Goal: Task Accomplishment & Management: Manage account settings

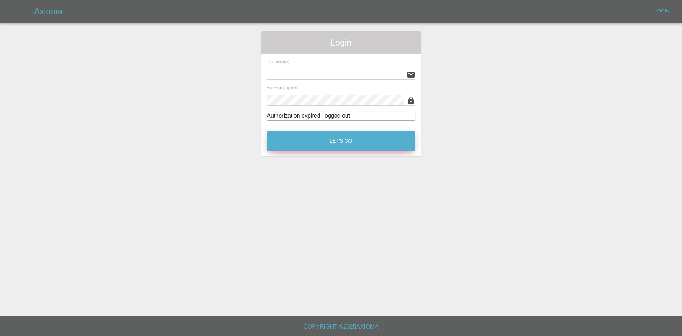
type input "[PERSON_NAME][EMAIL_ADDRESS][PERSON_NAME][DOMAIN_NAME]"
click at [316, 143] on button "Let's Go" at bounding box center [341, 141] width 148 height 20
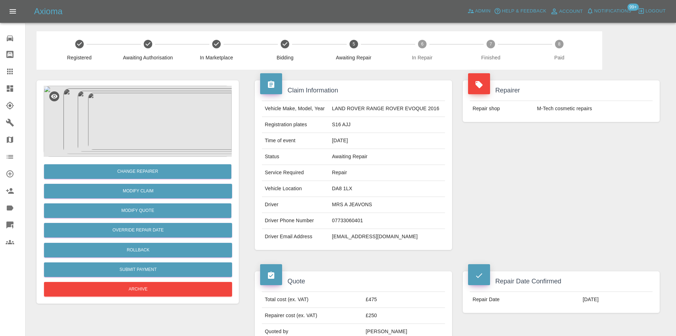
click at [140, 127] on img at bounding box center [138, 121] width 188 height 71
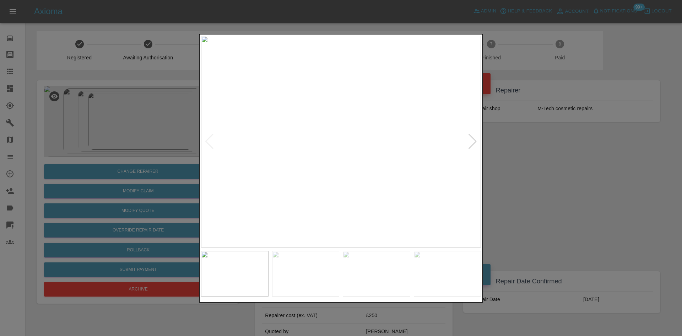
click at [466, 143] on img at bounding box center [341, 141] width 280 height 211
click at [470, 142] on div at bounding box center [473, 141] width 10 height 16
click at [515, 150] on div at bounding box center [341, 168] width 682 height 336
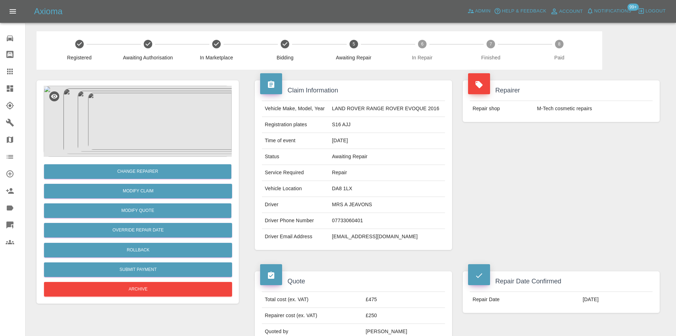
click at [342, 207] on td "MRS A JEAVONS" at bounding box center [387, 205] width 116 height 16
click at [270, 207] on td "Driver" at bounding box center [295, 205] width 67 height 16
copy td "Driver"
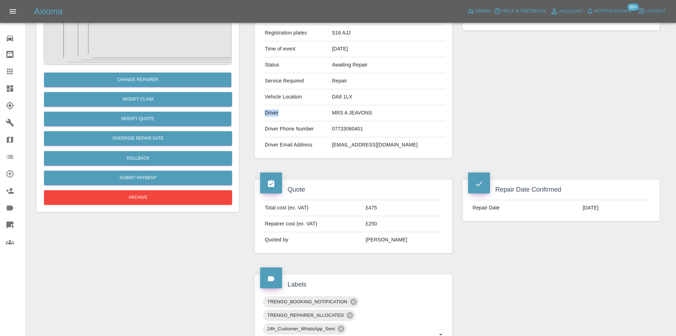
scroll to position [86, 0]
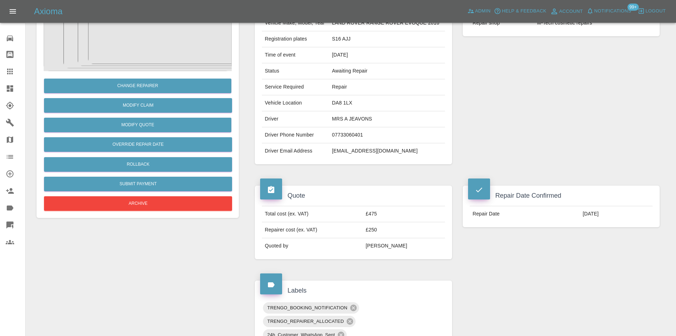
click at [342, 122] on td "MRS A JEAVONS" at bounding box center [387, 119] width 116 height 16
click at [347, 117] on td "MRS A JEAVONS" at bounding box center [387, 119] width 116 height 16
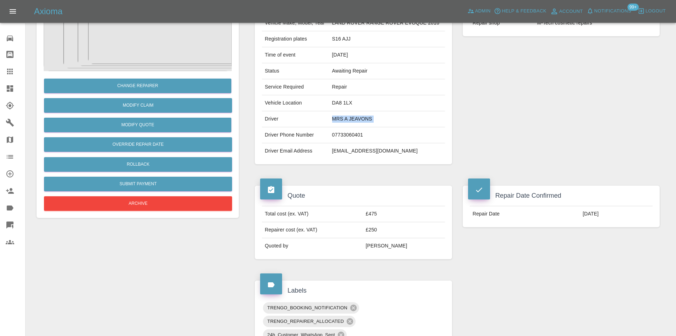
click at [347, 117] on td "MRS A JEAVONS" at bounding box center [387, 119] width 116 height 16
click at [353, 128] on td "07733060401" at bounding box center [387, 135] width 116 height 16
click at [351, 136] on td "07733060401" at bounding box center [387, 135] width 116 height 16
copy td "07733060401"
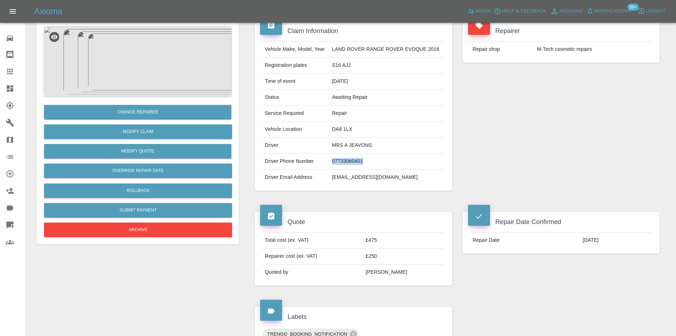
scroll to position [15, 0]
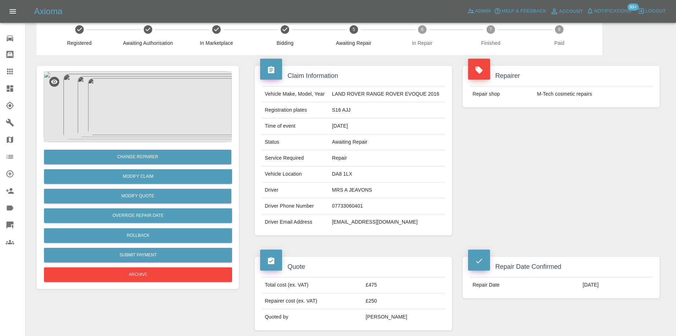
click at [336, 114] on td "S16 AJJ" at bounding box center [387, 110] width 116 height 16
click at [335, 114] on td "S16 AJJ" at bounding box center [387, 110] width 116 height 16
copy td "S16 AJJ"
click at [351, 212] on td "07733060401" at bounding box center [387, 206] width 116 height 16
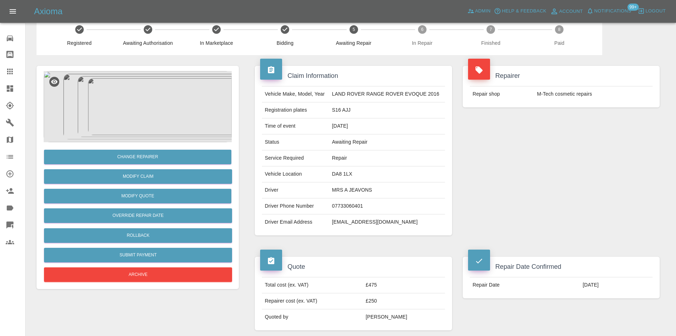
click at [354, 225] on td "[EMAIL_ADDRESS][DOMAIN_NAME]" at bounding box center [387, 222] width 116 height 16
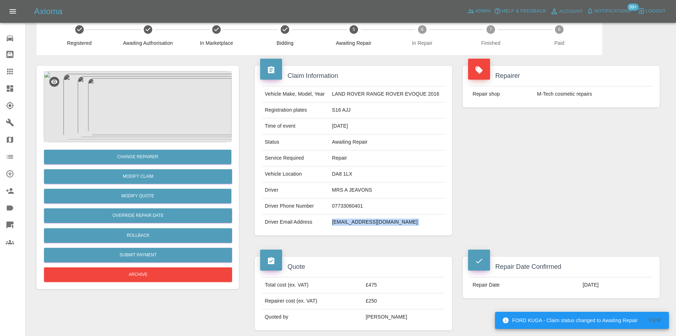
copy div "[EMAIL_ADDRESS][DOMAIN_NAME]"
click at [341, 175] on td "DA8 1LX" at bounding box center [387, 174] width 116 height 16
copy td "DA8 1LX"
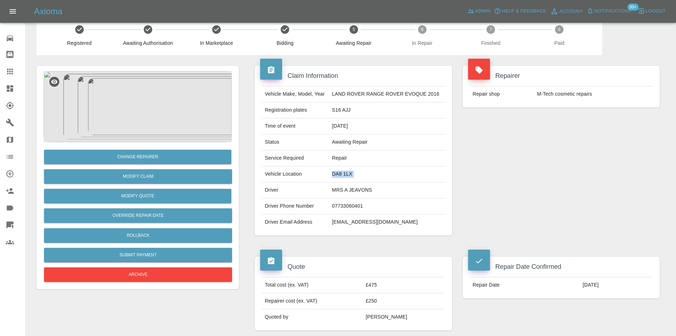
click at [132, 85] on img at bounding box center [138, 106] width 188 height 71
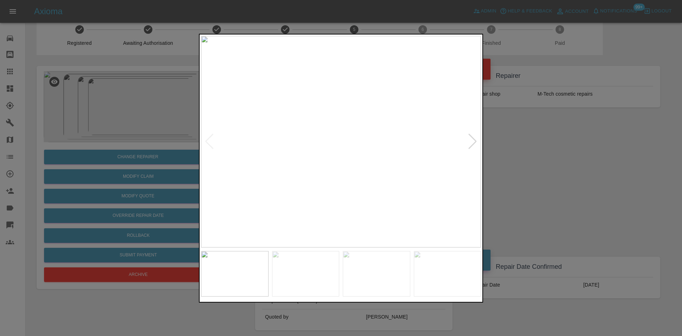
click at [469, 145] on div at bounding box center [473, 141] width 10 height 16
click at [584, 145] on div at bounding box center [341, 168] width 682 height 336
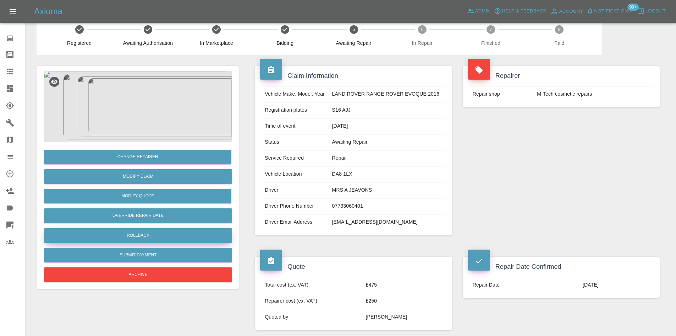
click at [146, 234] on button "Rollback" at bounding box center [138, 235] width 188 height 15
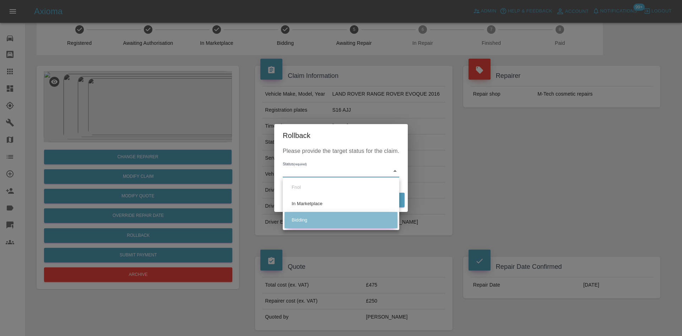
click at [312, 213] on li "Bidding" at bounding box center [340, 220] width 113 height 16
type input "bidding"
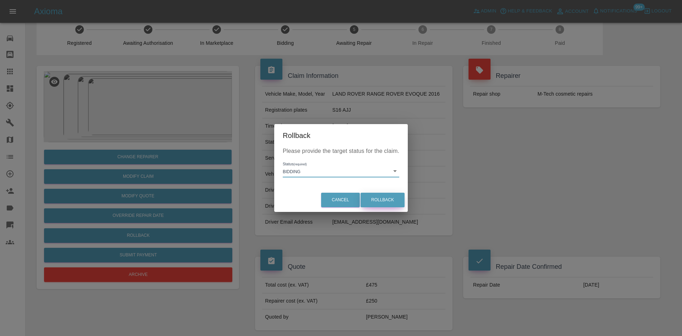
click at [374, 199] on button "Rollback" at bounding box center [382, 199] width 44 height 15
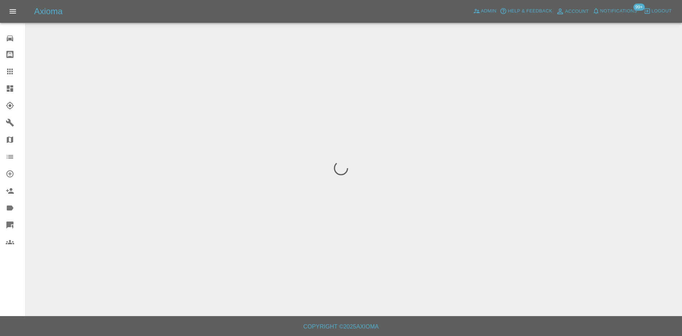
scroll to position [0, 0]
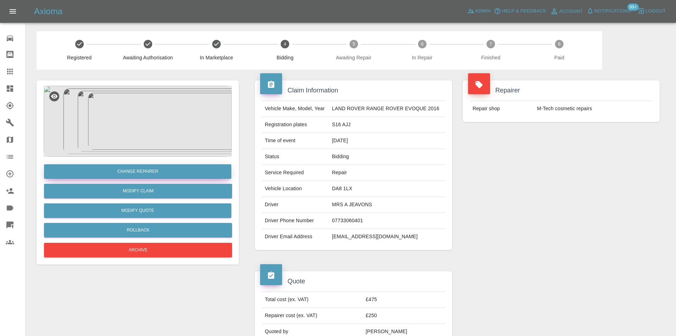
click at [156, 170] on button "Change Repairer" at bounding box center [137, 171] width 187 height 15
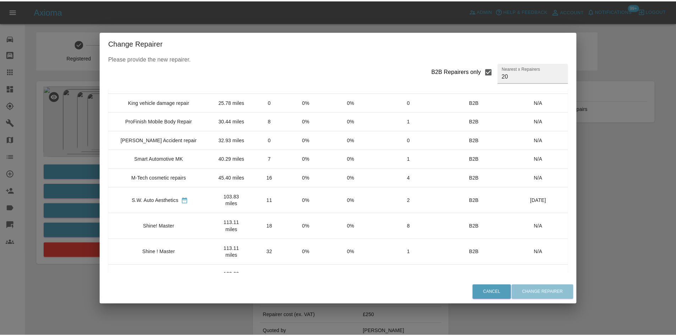
scroll to position [107, 0]
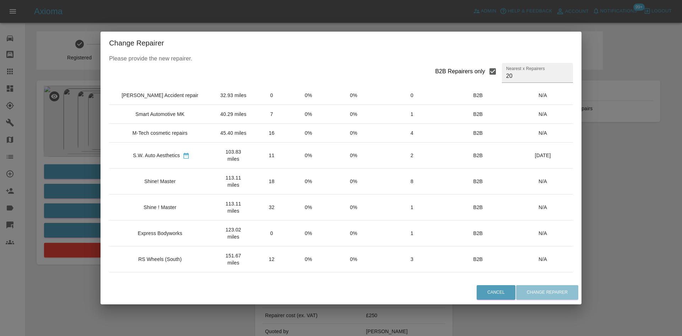
click at [165, 197] on td "Shine ! Master" at bounding box center [161, 207] width 104 height 26
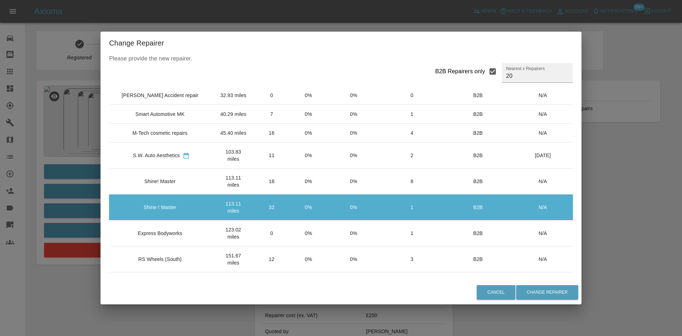
click at [167, 190] on td "Shine! Master" at bounding box center [161, 181] width 104 height 26
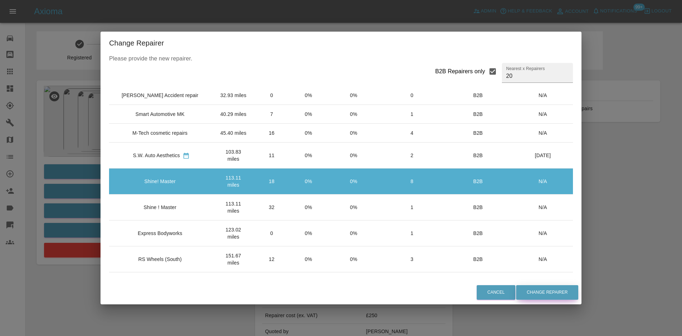
click at [531, 294] on button "Change Repairer" at bounding box center [547, 292] width 62 height 15
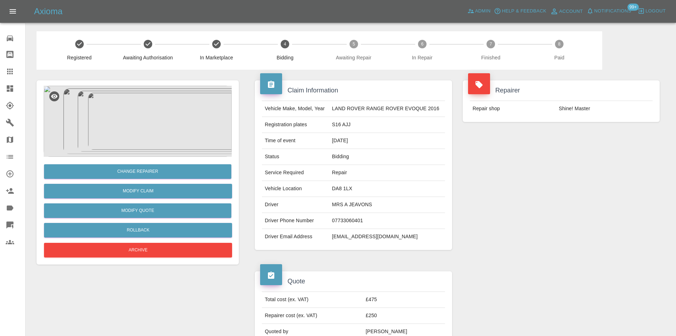
click at [125, 118] on img at bounding box center [138, 121] width 188 height 71
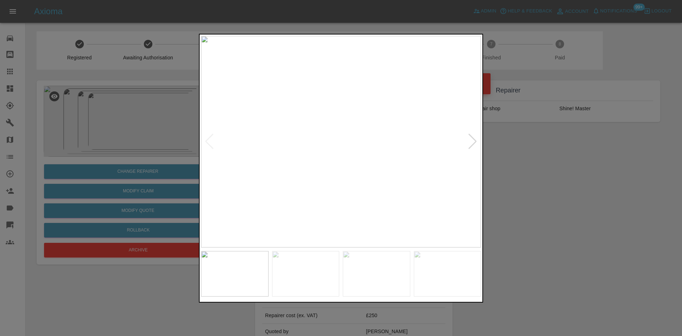
drag, startPoint x: 356, startPoint y: 146, endPoint x: 540, endPoint y: 187, distance: 189.1
click at [559, 200] on div at bounding box center [341, 168] width 682 height 336
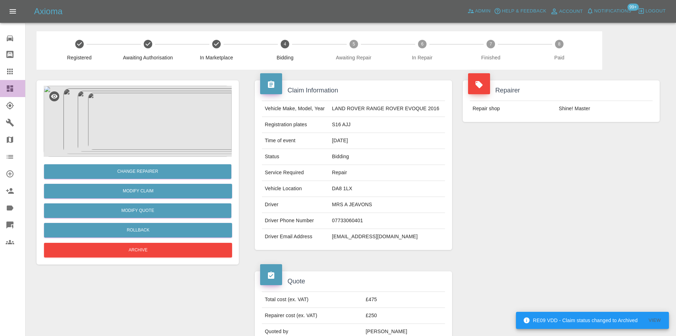
click at [0, 87] on link "Dashboard" at bounding box center [12, 88] width 25 height 17
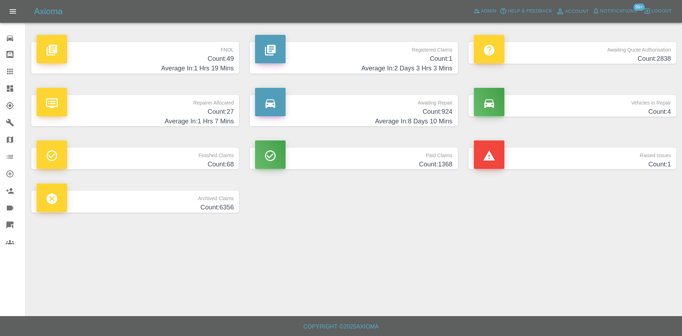
click at [185, 113] on h4 "Count: 27" at bounding box center [135, 112] width 197 height 10
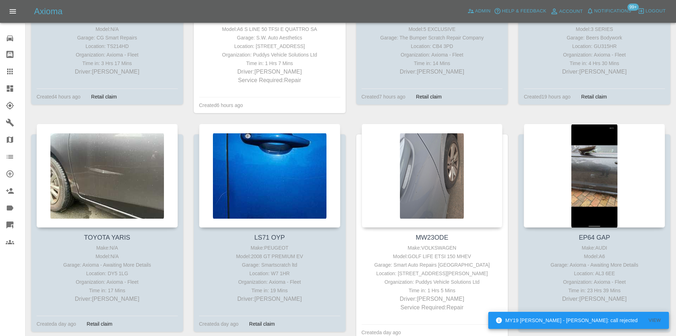
scroll to position [213, 0]
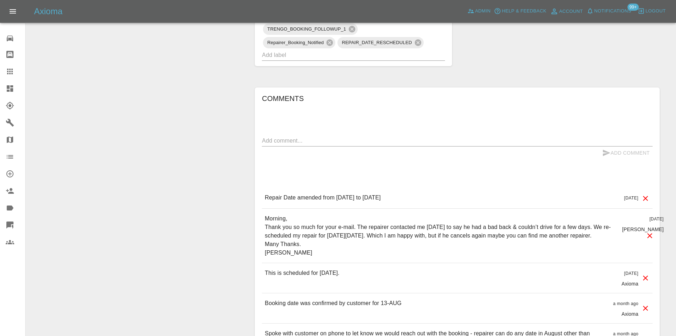
scroll to position [462, 0]
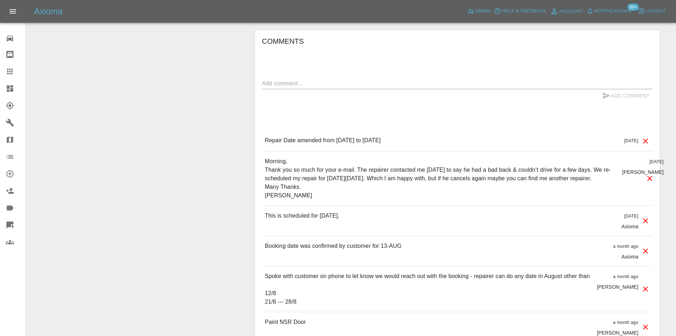
click at [315, 94] on div "Add Comment" at bounding box center [457, 95] width 391 height 13
click at [333, 79] on textarea at bounding box center [457, 83] width 391 height 8
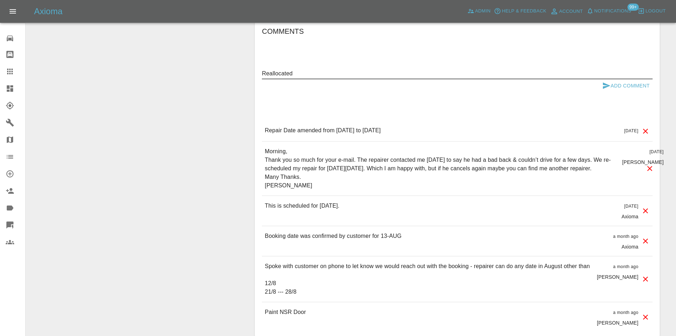
scroll to position [547, 0]
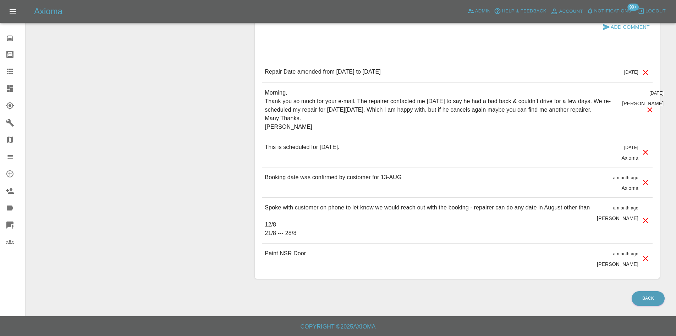
drag, startPoint x: 318, startPoint y: 230, endPoint x: 264, endPoint y: 192, distance: 65.8
click at [264, 197] on div "Spoke with customer on phone to let know we would reach out with the booking - …" at bounding box center [457, 219] width 391 height 45
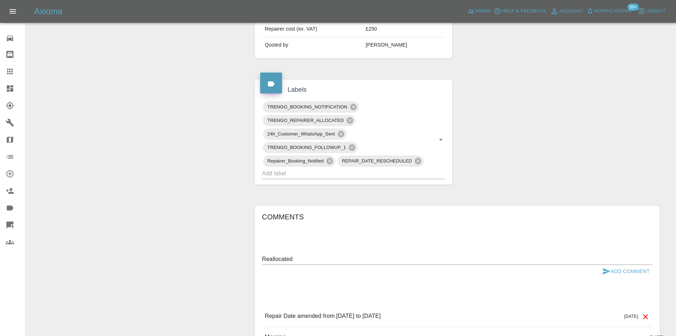
scroll to position [299, 0]
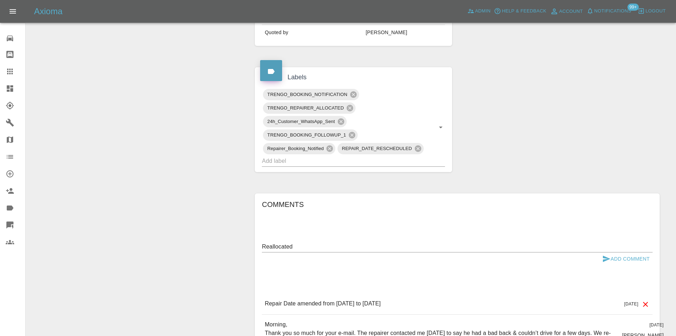
click at [353, 242] on textarea "Reallocated" at bounding box center [457, 246] width 391 height 8
type textarea "Reallocated -"
drag, startPoint x: 445, startPoint y: 307, endPoint x: 234, endPoint y: 302, distance: 211.3
click at [234, 302] on div "Change Repairer Modify Claim Modify Quote Rollback Archive Claim Information Ve…" at bounding box center [350, 146] width 639 height 750
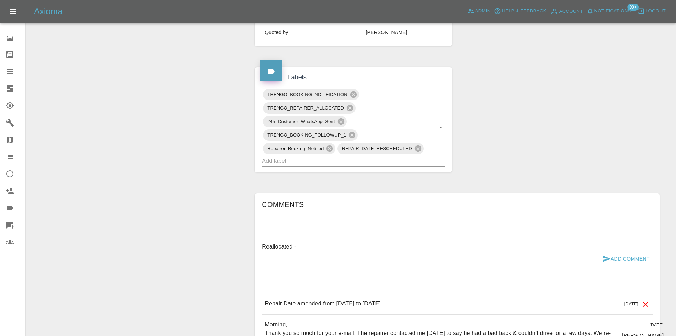
click at [287, 307] on p "Repair Date amended from [DATE] to [DATE]" at bounding box center [323, 303] width 116 height 9
click at [16, 89] on div at bounding box center [16, 88] width 20 height 9
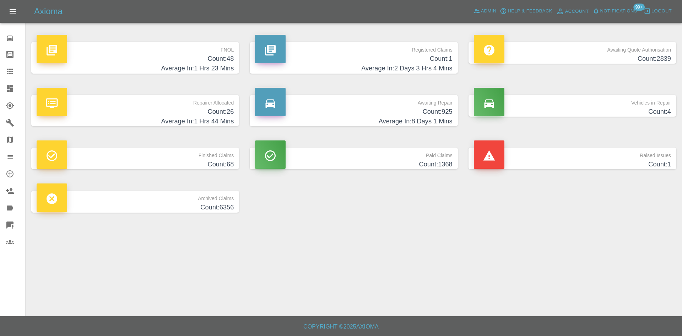
click at [213, 119] on h4 "Average In: 1 Hrs 44 Mins" at bounding box center [135, 121] width 197 height 10
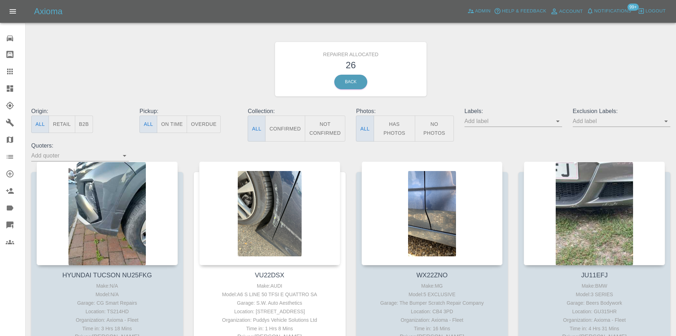
click at [94, 119] on div "Origin: All Retail B2B" at bounding box center [80, 124] width 108 height 34
click at [88, 120] on button "B2B" at bounding box center [84, 123] width 18 height 17
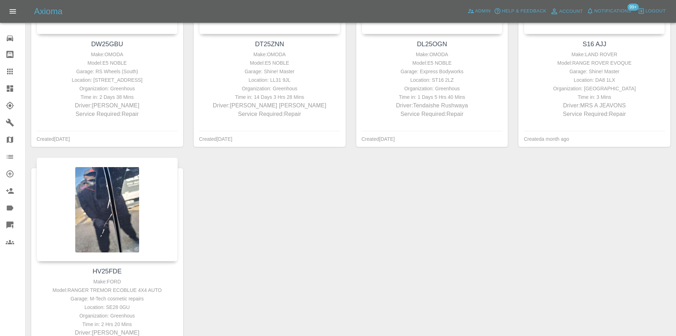
scroll to position [462, 0]
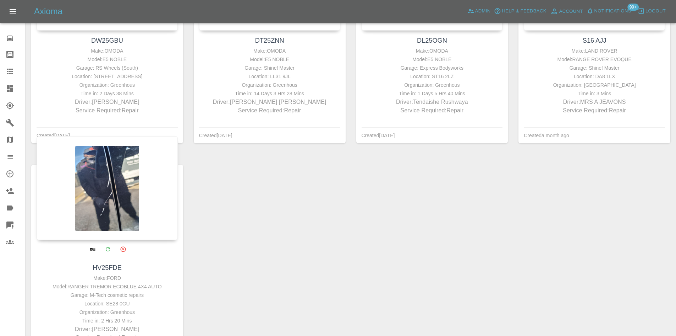
click at [109, 190] on div at bounding box center [107, 188] width 141 height 104
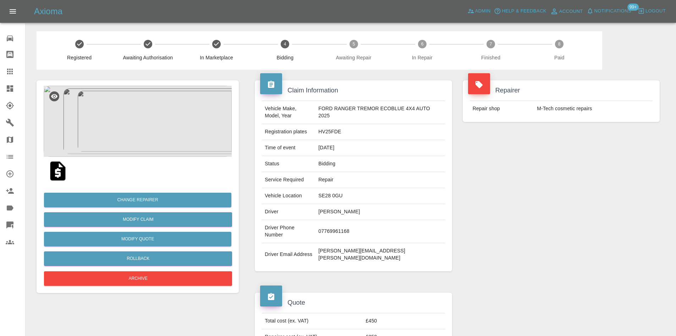
click at [139, 116] on img at bounding box center [138, 121] width 188 height 71
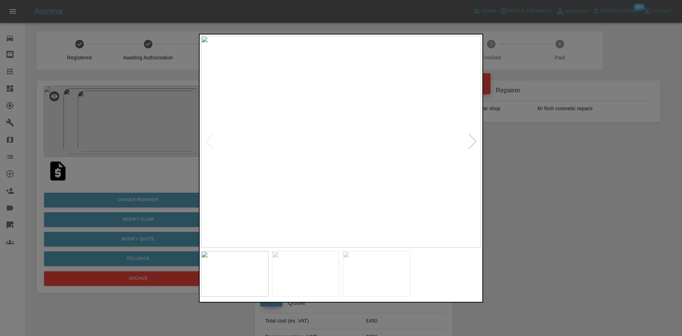
click at [469, 140] on div at bounding box center [473, 141] width 10 height 16
click at [567, 194] on div at bounding box center [341, 168] width 682 height 336
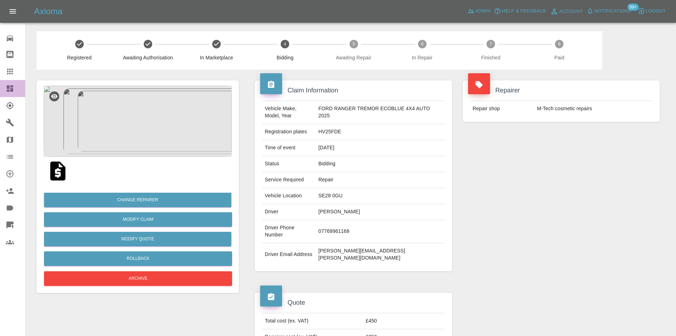
click at [0, 83] on link "Dashboard" at bounding box center [12, 88] width 25 height 17
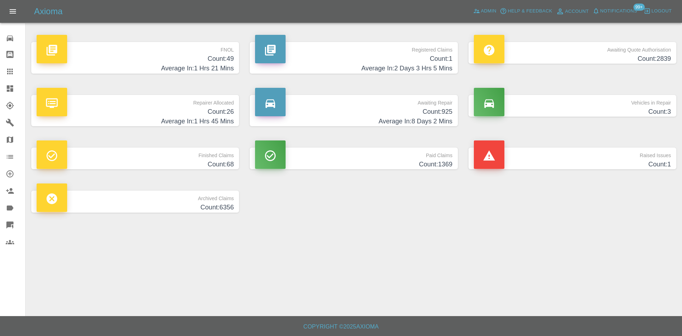
click at [177, 116] on h4 "Average In: 1 Hrs 45 Mins" at bounding box center [135, 121] width 197 height 10
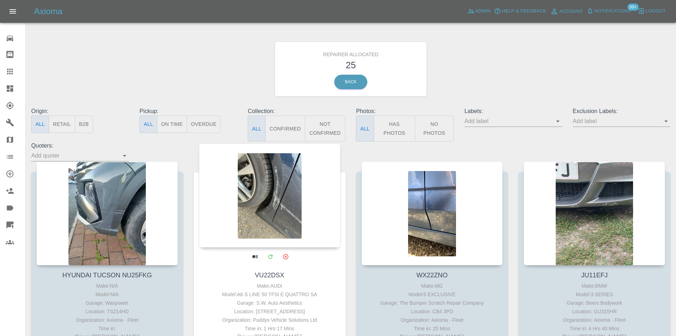
click at [242, 182] on div at bounding box center [269, 195] width 141 height 104
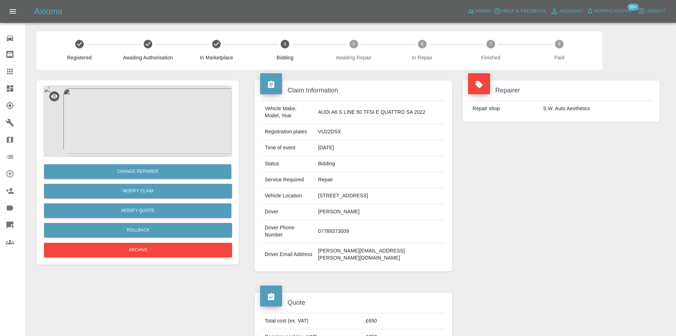
click at [163, 140] on img at bounding box center [138, 121] width 188 height 71
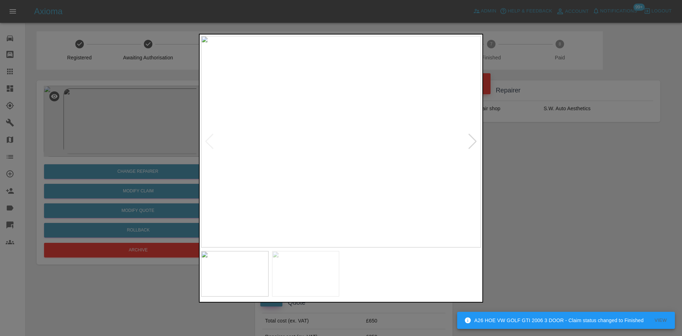
click at [132, 167] on div at bounding box center [341, 168] width 682 height 336
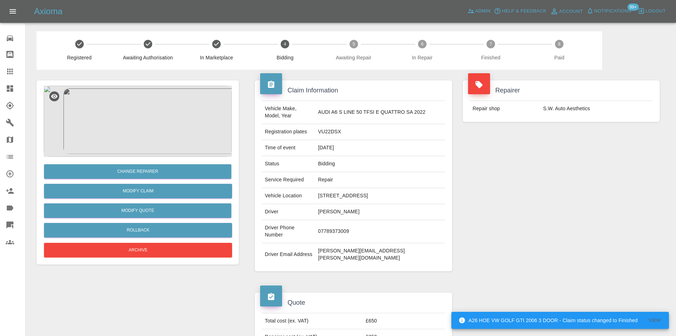
click at [138, 141] on img at bounding box center [138, 121] width 188 height 71
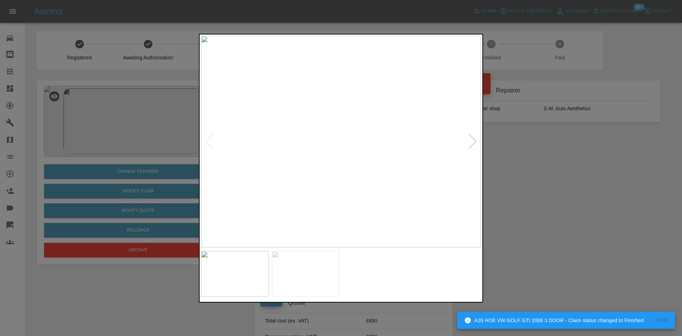
click at [473, 141] on div at bounding box center [473, 141] width 10 height 16
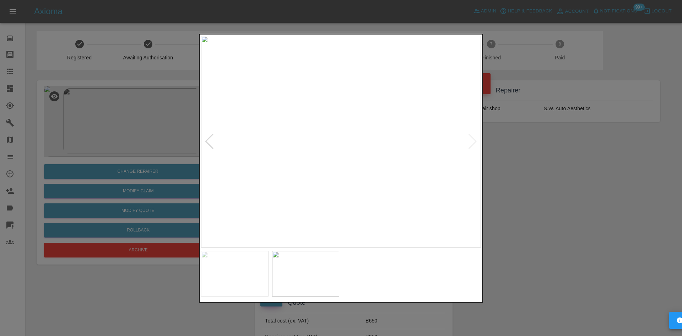
click at [339, 144] on img at bounding box center [341, 141] width 280 height 211
click at [504, 248] on div at bounding box center [341, 168] width 682 height 336
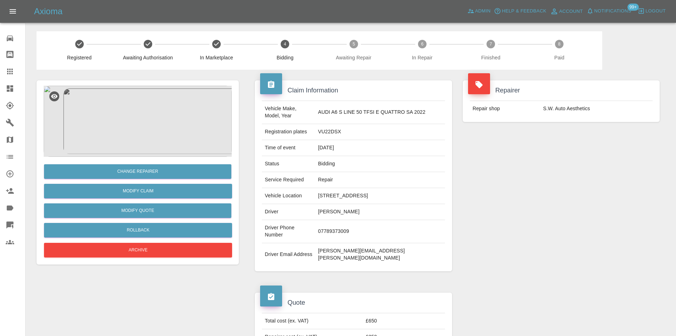
click at [342, 124] on td "VU22DSX" at bounding box center [380, 132] width 130 height 16
copy td "VU22DSX"
click at [404, 188] on td "[STREET_ADDRESS]" at bounding box center [380, 196] width 130 height 16
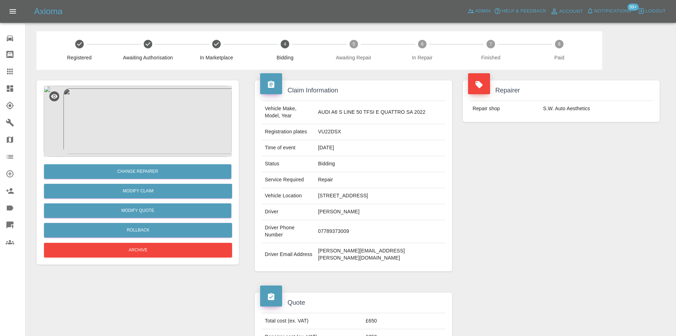
drag, startPoint x: 406, startPoint y: 188, endPoint x: 430, endPoint y: 189, distance: 23.4
click at [430, 189] on td "[STREET_ADDRESS]" at bounding box center [380, 196] width 130 height 16
copy td "PE9 2SU"
click at [13, 84] on link "Dashboard" at bounding box center [12, 88] width 25 height 17
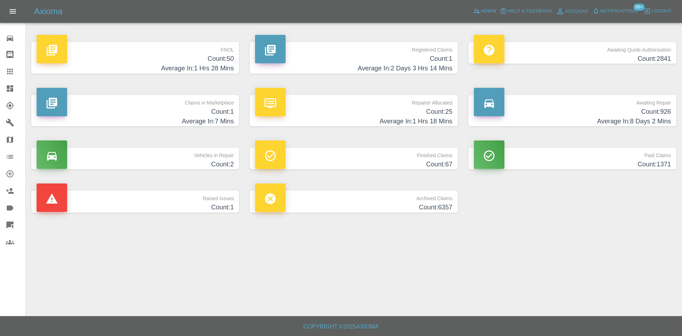
click at [364, 116] on h4 "Count: 25" at bounding box center [353, 112] width 197 height 10
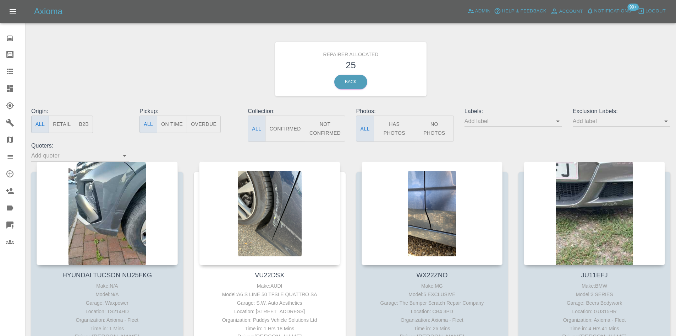
click at [82, 125] on button "B2B" at bounding box center [84, 123] width 18 height 17
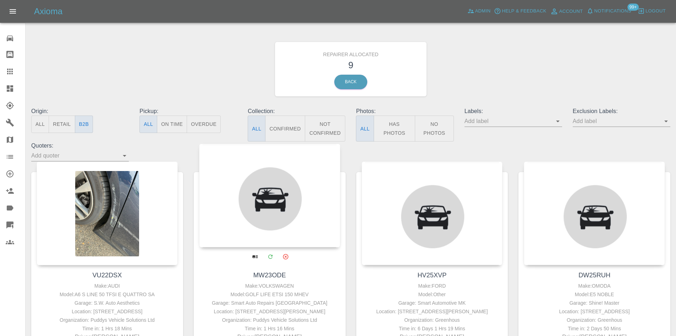
click at [278, 208] on div at bounding box center [269, 195] width 141 height 104
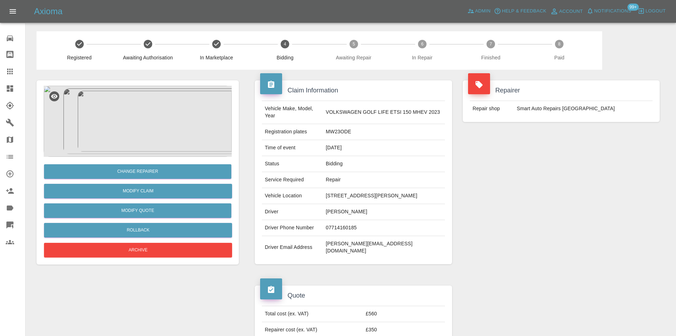
click at [173, 143] on img at bounding box center [138, 121] width 188 height 71
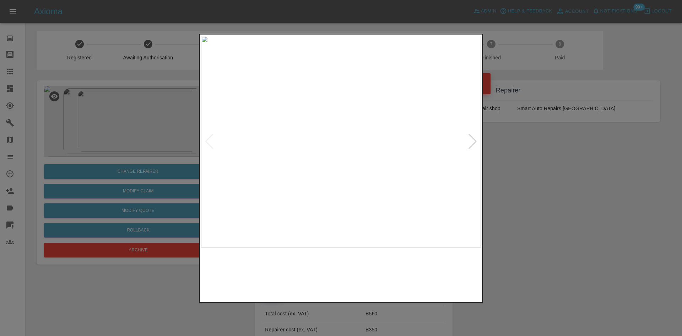
click at [469, 146] on div at bounding box center [473, 141] width 10 height 16
click at [338, 151] on img at bounding box center [341, 141] width 280 height 211
click at [471, 142] on div at bounding box center [473, 141] width 10 height 16
click at [476, 141] on img at bounding box center [341, 141] width 280 height 211
click at [474, 141] on img at bounding box center [341, 141] width 280 height 211
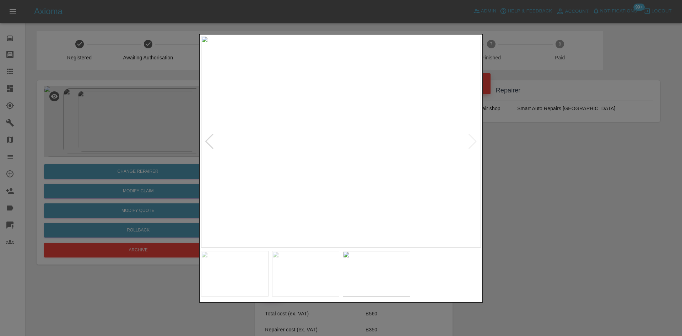
click at [473, 144] on img at bounding box center [341, 141] width 280 height 211
click at [204, 139] on img at bounding box center [341, 141] width 280 height 211
click at [206, 139] on div at bounding box center [210, 141] width 10 height 16
click at [486, 206] on div at bounding box center [341, 168] width 682 height 336
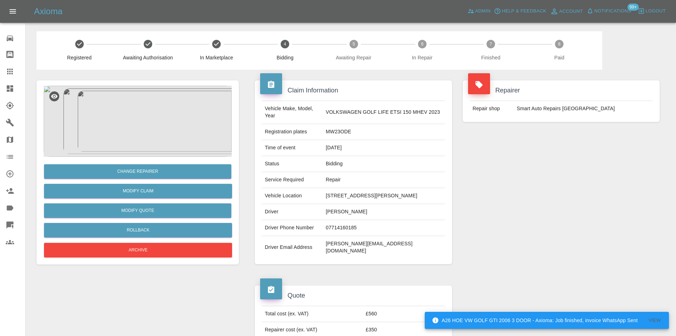
click at [510, 200] on div "Repairer Repair shop Smart Auto Repairs [GEOGRAPHIC_DATA]" at bounding box center [562, 172] width 208 height 205
click at [342, 133] on td "MW23ODE" at bounding box center [384, 132] width 122 height 16
copy td "MW23ODE"
click at [332, 133] on td "MW23ODE" at bounding box center [384, 132] width 122 height 16
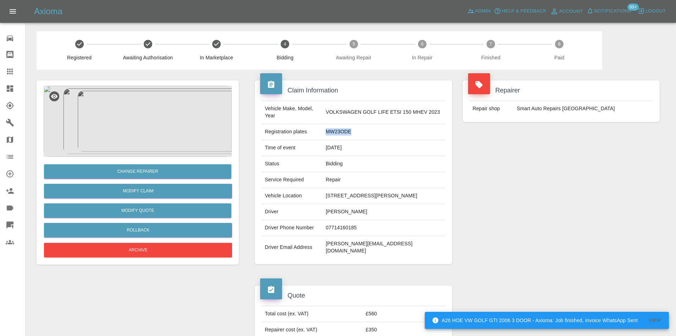
click at [332, 133] on td "MW23ODE" at bounding box center [384, 132] width 122 height 16
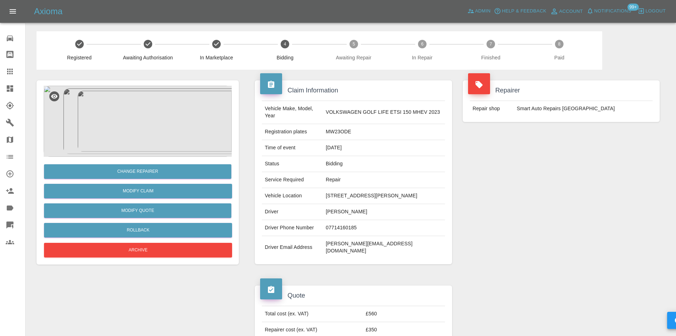
click at [361, 212] on td "[PERSON_NAME]" at bounding box center [384, 212] width 122 height 16
copy td "[PERSON_NAME]"
click at [360, 215] on td "[PERSON_NAME]" at bounding box center [384, 212] width 122 height 16
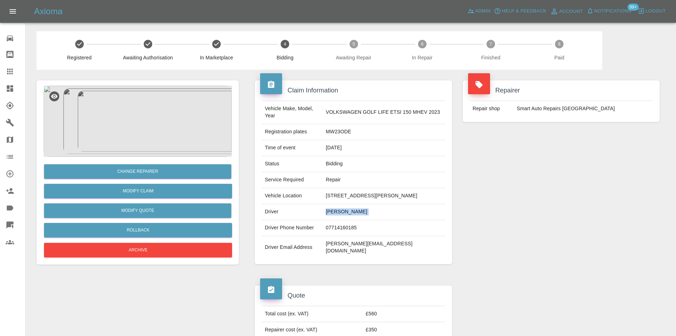
click at [359, 213] on td "[PERSON_NAME]" at bounding box center [384, 212] width 122 height 16
click at [345, 216] on td "[PERSON_NAME]" at bounding box center [384, 212] width 122 height 16
click at [340, 226] on td "07714160185" at bounding box center [384, 228] width 122 height 16
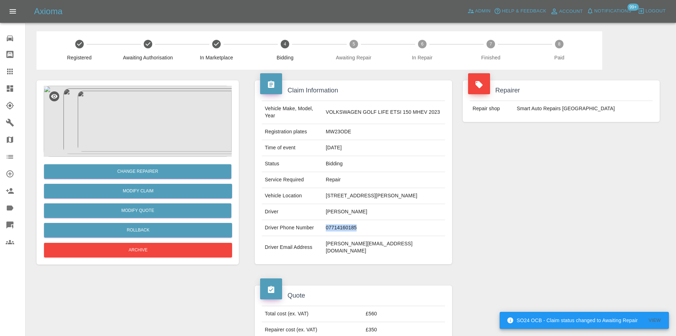
copy td "07714160185"
click at [345, 136] on td "MW23ODE" at bounding box center [384, 132] width 122 height 16
click at [385, 201] on td "[STREET_ADDRESS][PERSON_NAME]" at bounding box center [384, 196] width 122 height 16
click at [391, 198] on td "[STREET_ADDRESS][PERSON_NAME]" at bounding box center [384, 196] width 122 height 16
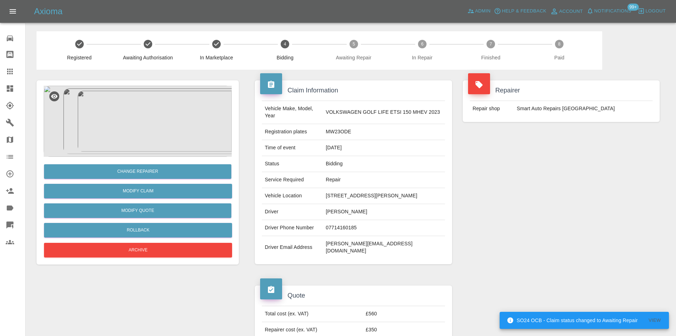
click at [391, 198] on td "[STREET_ADDRESS][PERSON_NAME]" at bounding box center [384, 196] width 122 height 16
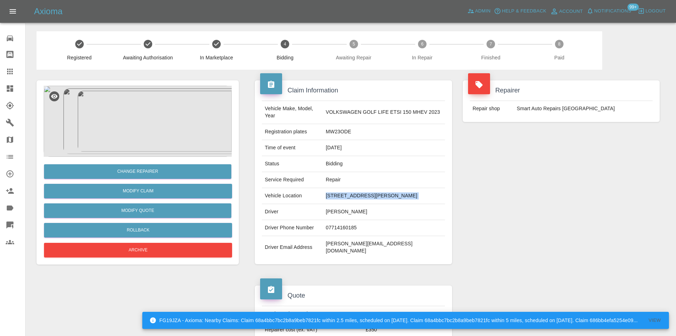
click at [363, 197] on td "[STREET_ADDRESS][PERSON_NAME]" at bounding box center [384, 196] width 122 height 16
click at [335, 197] on td "[STREET_ADDRESS][PERSON_NAME]" at bounding box center [384, 196] width 122 height 16
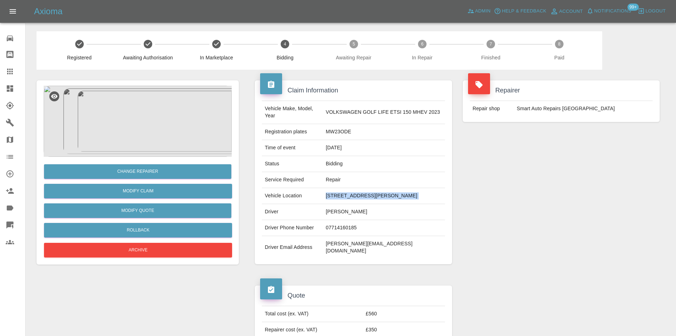
drag, startPoint x: 330, startPoint y: 195, endPoint x: 428, endPoint y: 195, distance: 98.3
click at [428, 195] on td "[STREET_ADDRESS][PERSON_NAME]" at bounding box center [384, 196] width 122 height 16
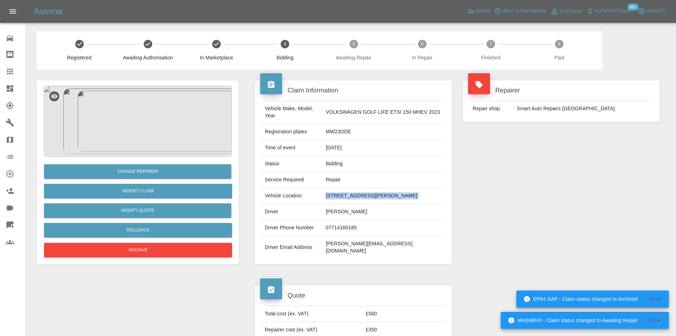
click at [2, 86] on link "Dashboard" at bounding box center [12, 88] width 25 height 17
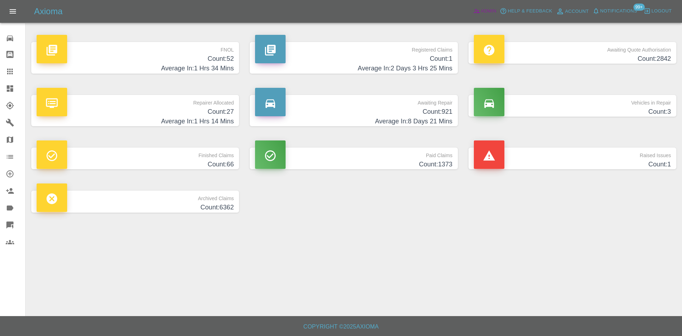
click at [484, 16] on link "Admin" at bounding box center [484, 11] width 27 height 11
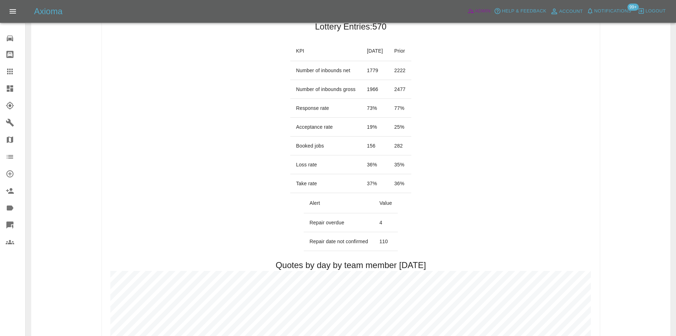
scroll to position [107, 0]
click at [0, 88] on link "Dashboard" at bounding box center [12, 88] width 25 height 17
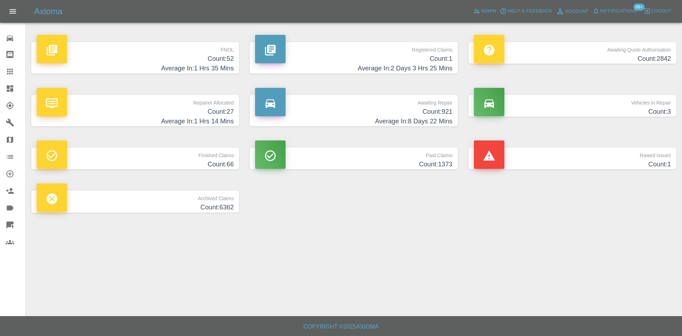
click at [8, 89] on icon at bounding box center [10, 88] width 6 height 6
click at [2, 88] on link "Dashboard" at bounding box center [12, 88] width 25 height 17
click at [194, 116] on h4 "Count: 27" at bounding box center [135, 112] width 197 height 10
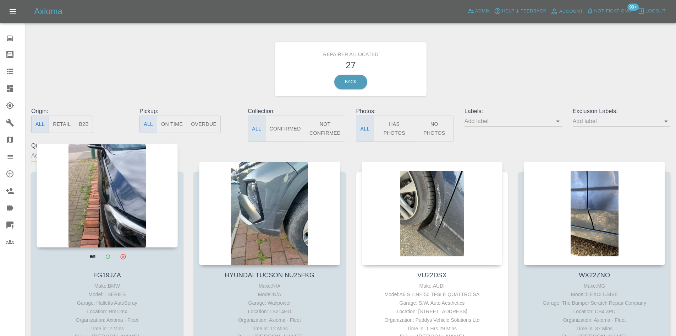
click at [120, 189] on div at bounding box center [107, 195] width 141 height 104
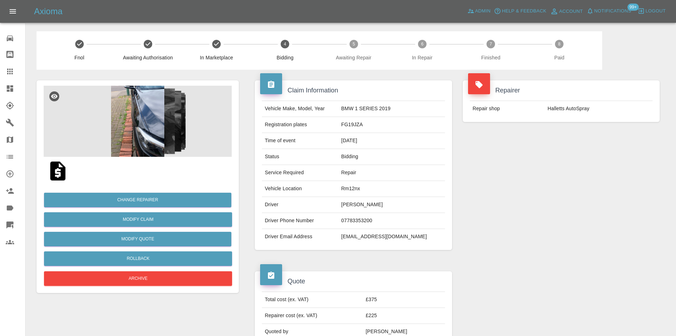
click at [163, 129] on img at bounding box center [138, 121] width 188 height 71
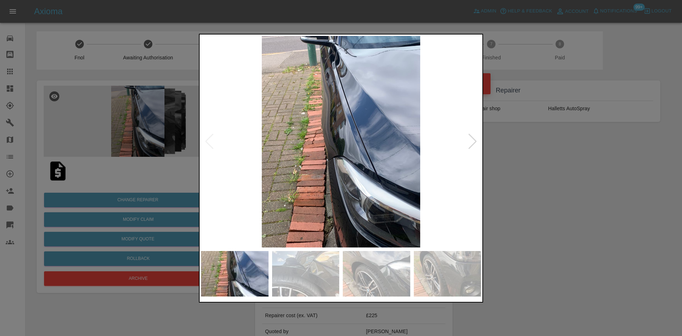
click at [469, 143] on div at bounding box center [473, 141] width 10 height 16
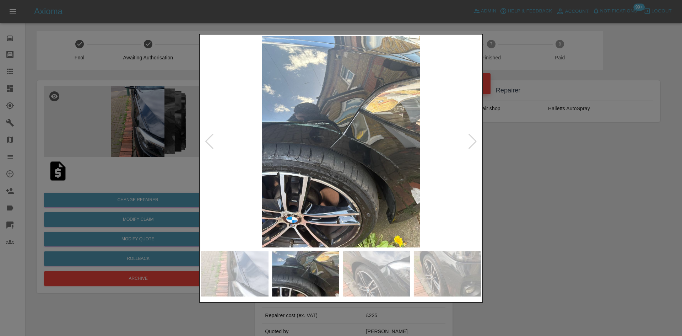
click at [570, 203] on div at bounding box center [341, 168] width 682 height 336
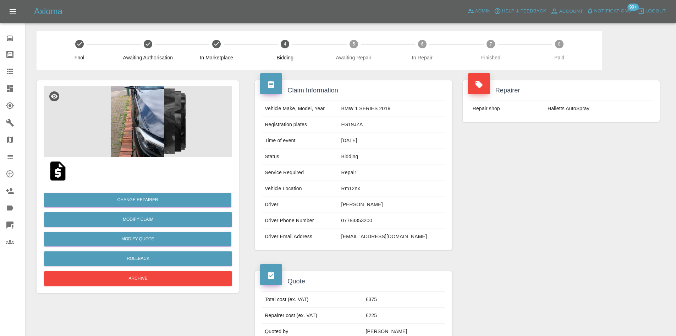
click at [193, 121] on img at bounding box center [138, 121] width 188 height 71
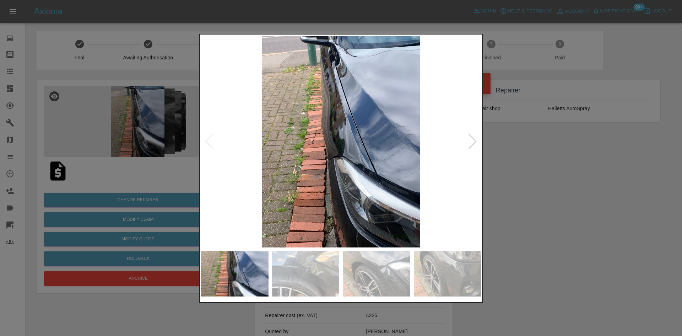
click at [276, 147] on img at bounding box center [341, 141] width 280 height 211
click at [336, 142] on img at bounding box center [341, 141] width 280 height 211
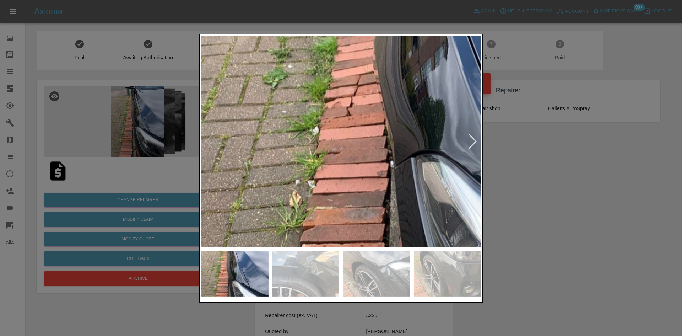
click at [412, 116] on img at bounding box center [432, 109] width 839 height 634
click at [474, 141] on div at bounding box center [473, 141] width 10 height 16
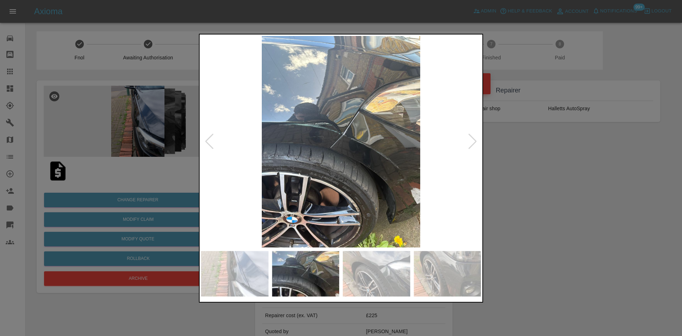
click at [472, 148] on div at bounding box center [473, 141] width 10 height 16
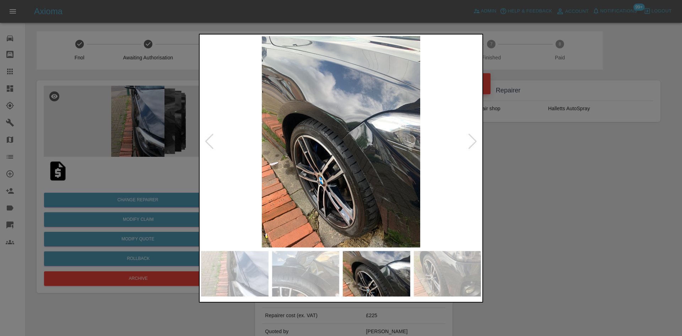
click at [471, 145] on div at bounding box center [473, 141] width 10 height 16
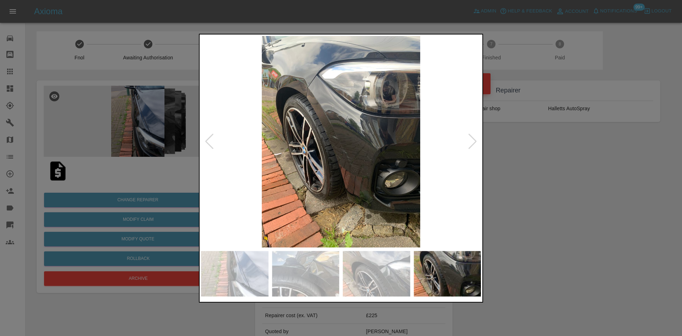
click at [264, 92] on img at bounding box center [341, 141] width 280 height 211
click at [271, 90] on img at bounding box center [341, 141] width 280 height 211
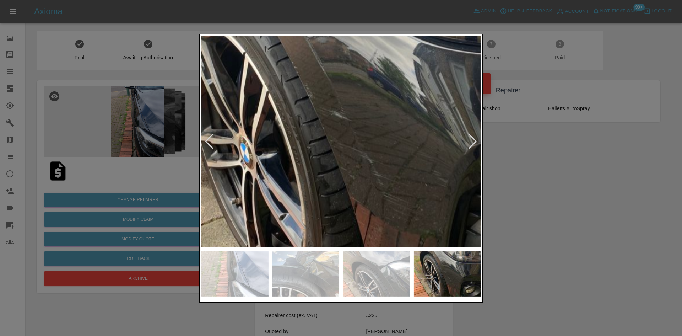
click at [271, 90] on img at bounding box center [355, 127] width 839 height 634
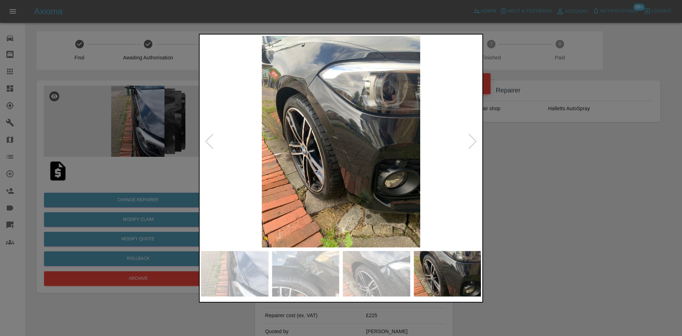
click at [284, 118] on img at bounding box center [341, 141] width 280 height 211
click at [277, 79] on img at bounding box center [341, 141] width 280 height 211
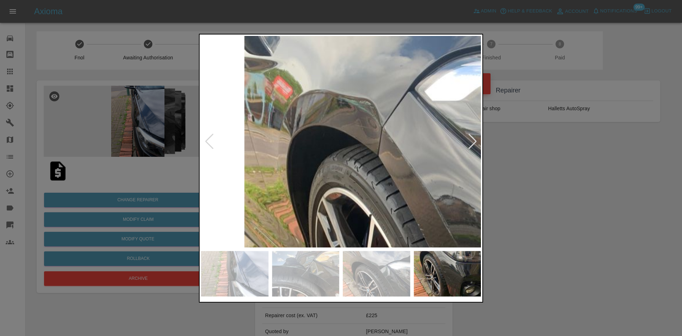
click at [327, 161] on img at bounding box center [481, 289] width 839 height 634
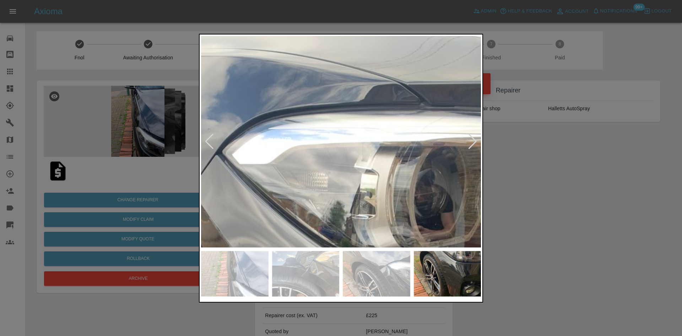
click at [584, 240] on div at bounding box center [341, 168] width 682 height 336
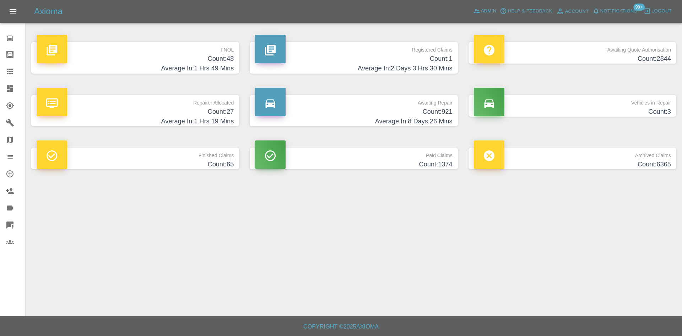
click at [330, 113] on h4 "Count: 921" at bounding box center [353, 112] width 197 height 10
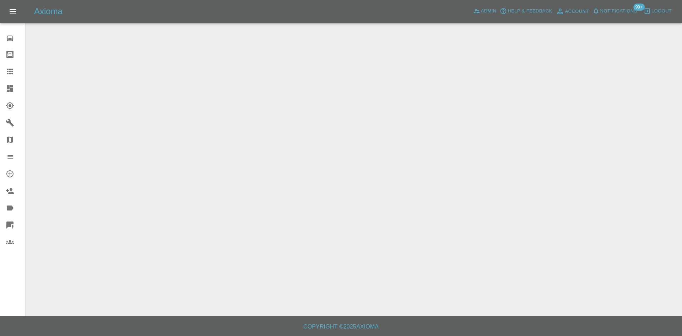
click at [2, 90] on link "Dashboard" at bounding box center [12, 88] width 25 height 17
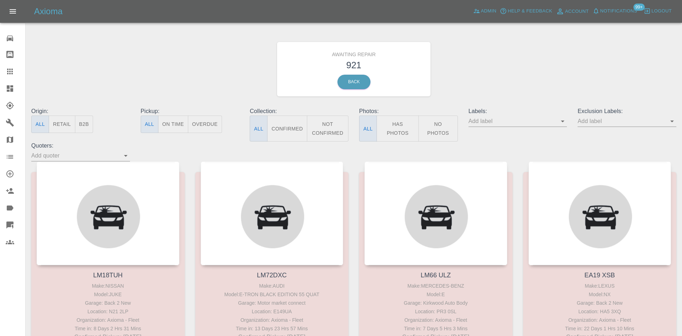
click at [11, 88] on icon at bounding box center [10, 88] width 6 height 6
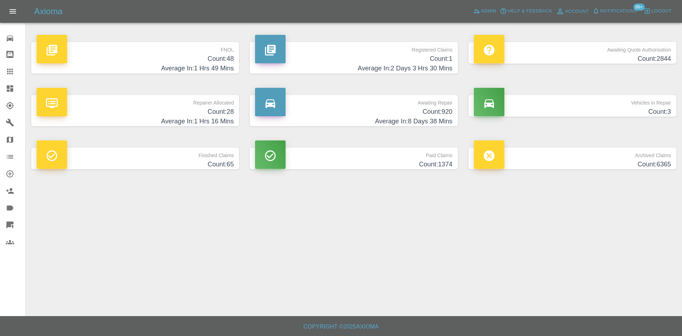
click at [161, 114] on h4 "Count: 28" at bounding box center [135, 112] width 197 height 10
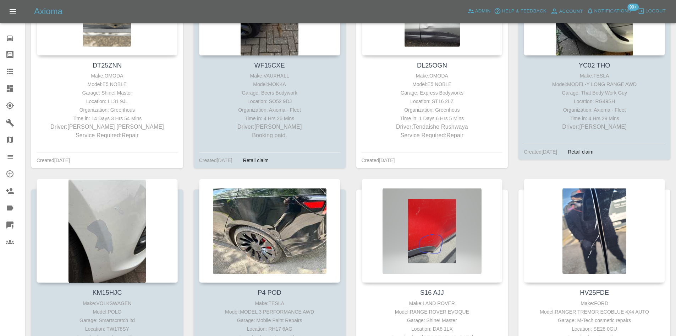
scroll to position [1420, 0]
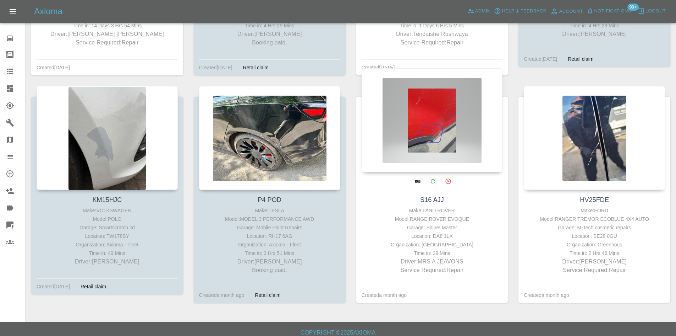
click at [424, 145] on div at bounding box center [432, 120] width 141 height 104
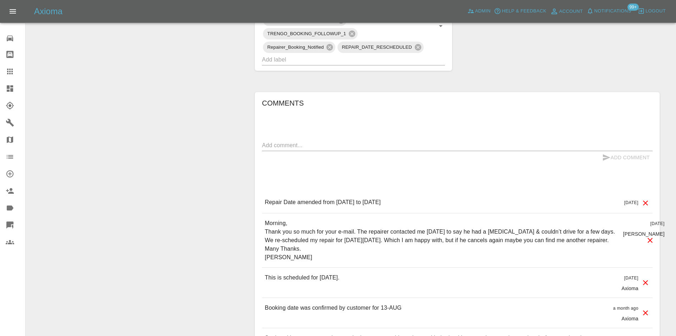
scroll to position [462, 0]
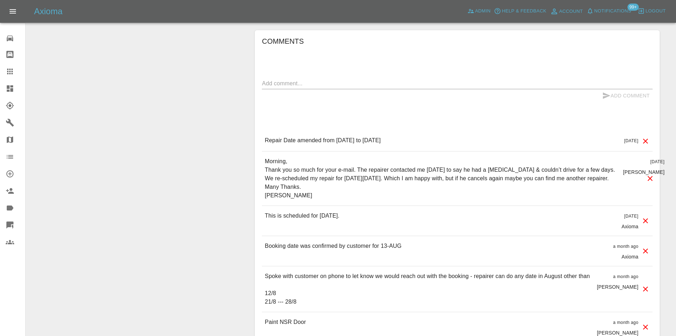
drag, startPoint x: 359, startPoint y: 200, endPoint x: 259, endPoint y: 154, distance: 109.3
click at [259, 154] on div "Comments x Add Comment Repair Date amended from August 13th 2025 to August 20th…" at bounding box center [457, 188] width 405 height 317
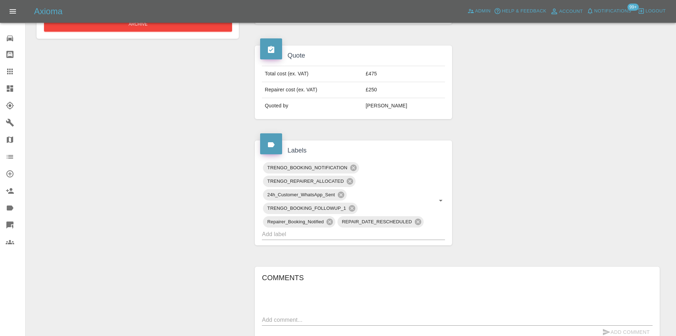
scroll to position [213, 0]
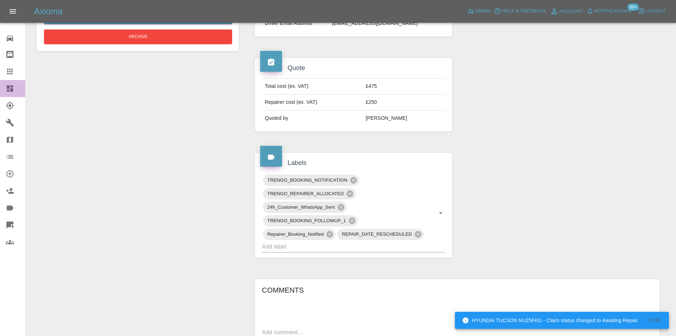
click at [2, 92] on link "Dashboard" at bounding box center [12, 88] width 25 height 17
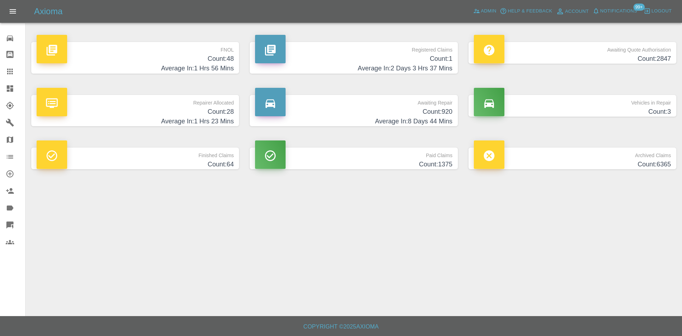
click at [3, 74] on link "Claims" at bounding box center [12, 71] width 25 height 17
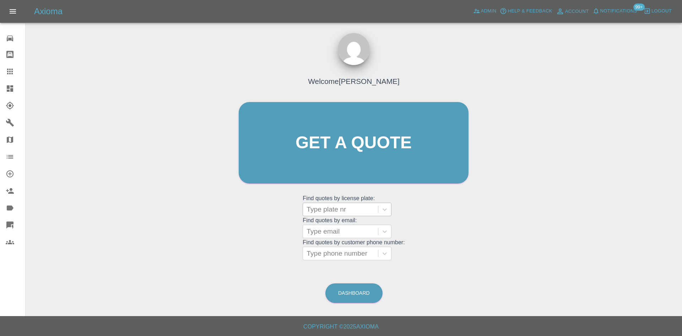
click at [329, 210] on div at bounding box center [340, 209] width 68 height 10
paste input "DS25JBY"
type input "DS25JBY"
click at [341, 228] on div "DS25JBY, Finished" at bounding box center [347, 227] width 89 height 14
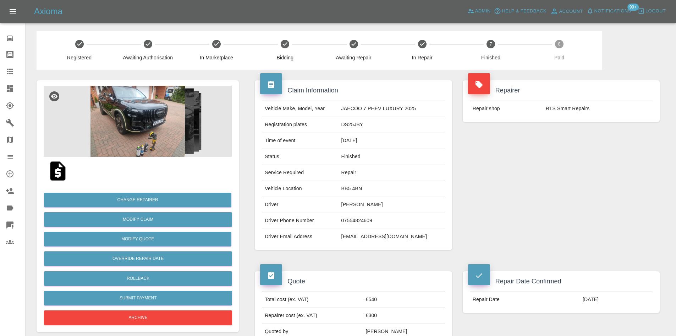
click at [157, 127] on img at bounding box center [138, 121] width 188 height 71
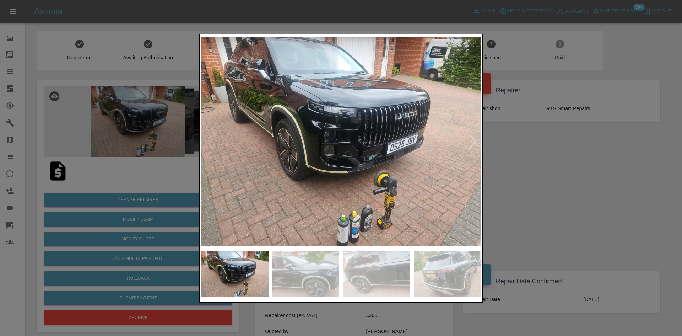
click at [477, 141] on div at bounding box center [473, 141] width 10 height 16
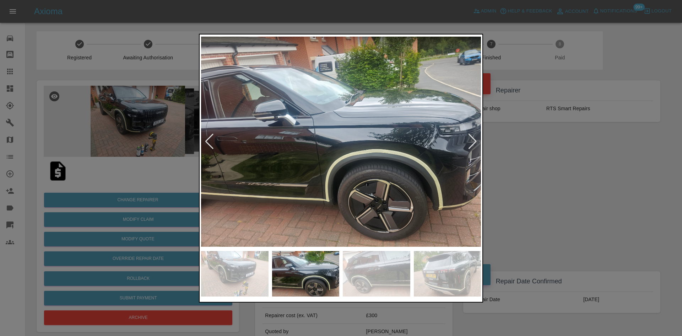
click at [477, 141] on div at bounding box center [473, 141] width 10 height 16
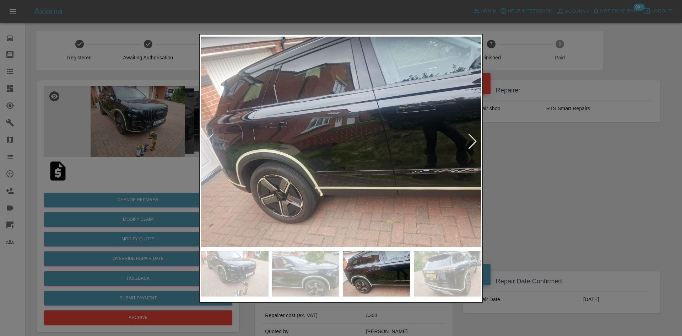
click at [477, 141] on div at bounding box center [473, 141] width 10 height 16
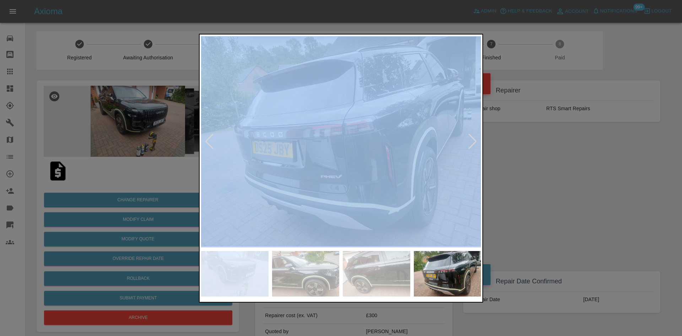
click at [477, 141] on div at bounding box center [473, 141] width 10 height 16
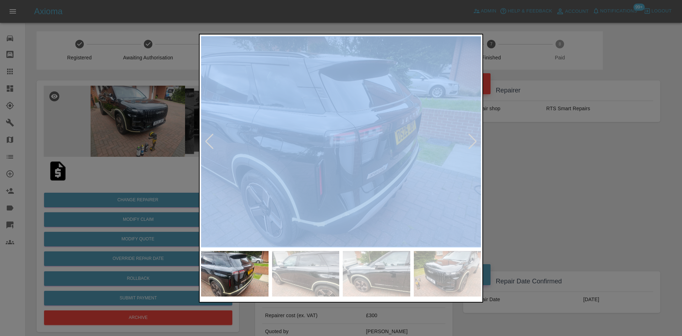
click at [471, 142] on div at bounding box center [473, 141] width 10 height 16
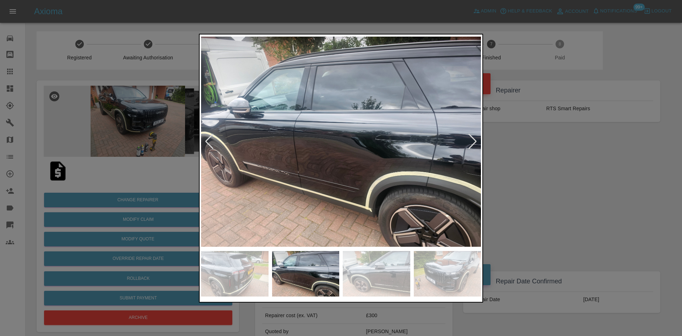
click at [471, 142] on div at bounding box center [473, 141] width 10 height 16
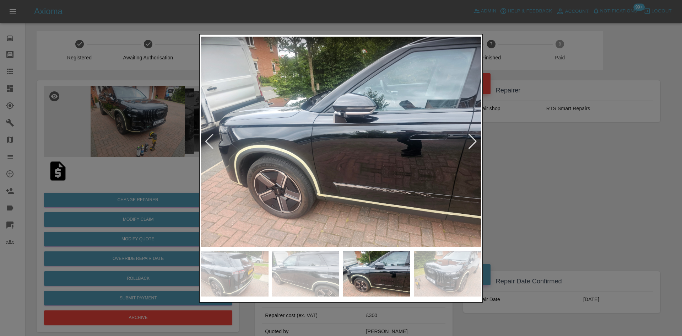
click at [471, 142] on div at bounding box center [473, 141] width 10 height 16
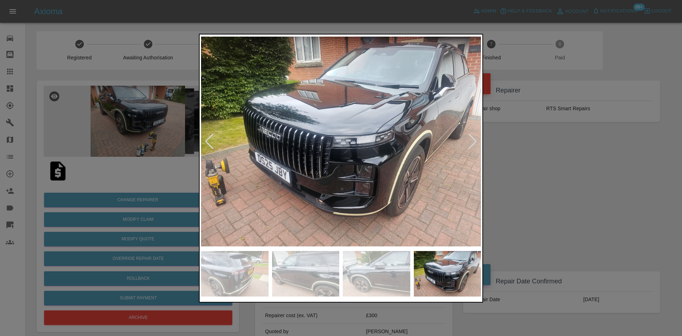
click at [471, 142] on div at bounding box center [473, 141] width 10 height 16
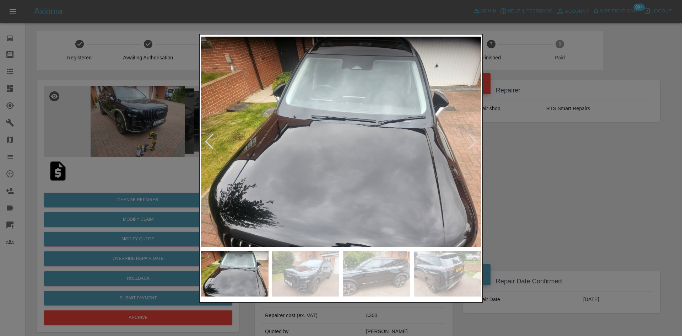
click at [471, 142] on div at bounding box center [473, 141] width 10 height 16
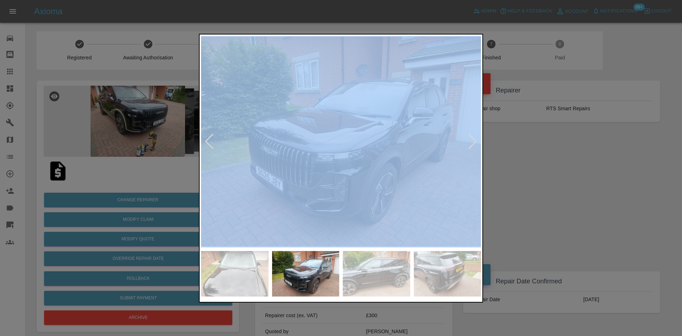
click at [471, 142] on div at bounding box center [473, 141] width 10 height 16
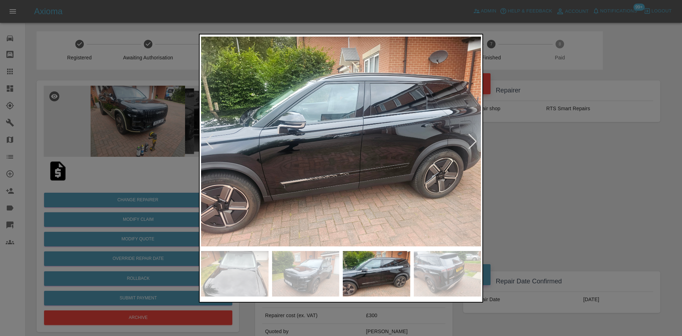
click at [539, 155] on div at bounding box center [341, 168] width 682 height 336
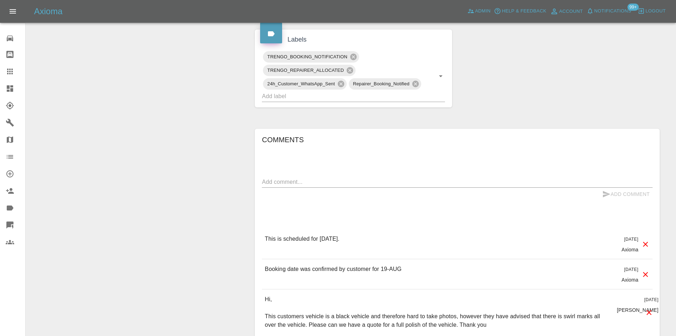
scroll to position [398, 0]
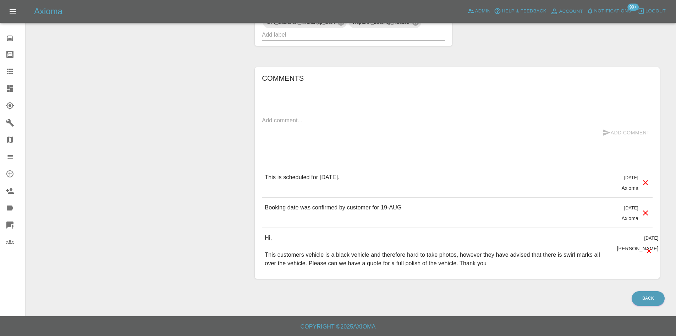
click at [402, 334] on footer "Copyright © 2025 Axioma" at bounding box center [338, 326] width 676 height 20
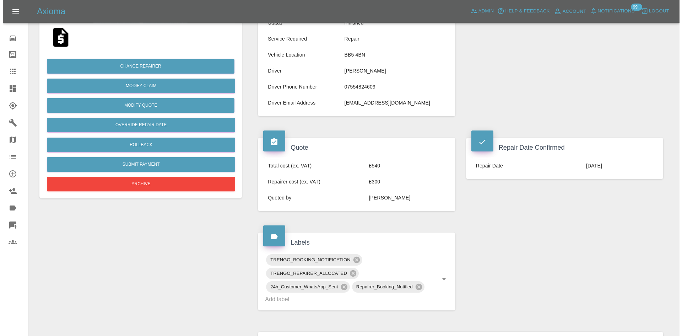
scroll to position [0, 0]
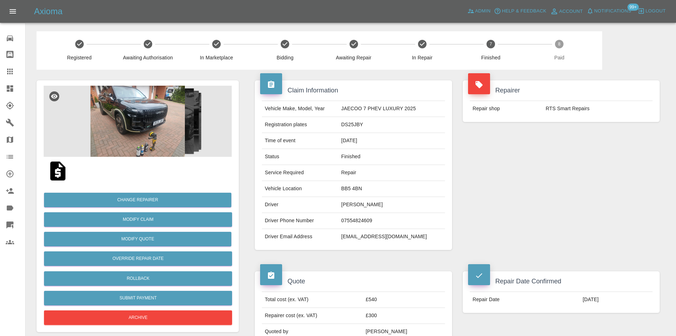
click at [138, 133] on img at bounding box center [138, 121] width 188 height 71
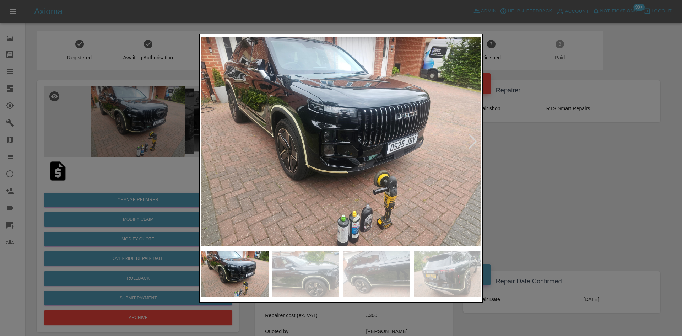
drag, startPoint x: 317, startPoint y: 176, endPoint x: 475, endPoint y: 142, distance: 162.4
click at [475, 142] on div at bounding box center [473, 141] width 10 height 16
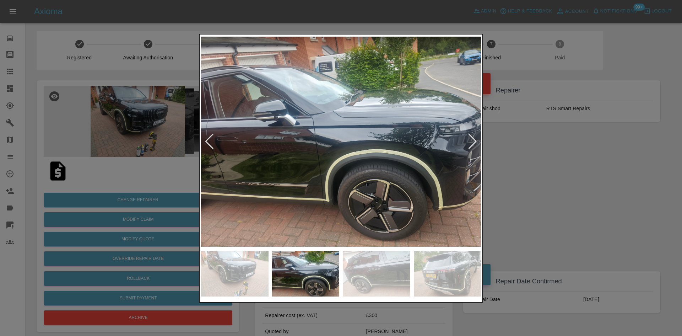
click at [475, 142] on div at bounding box center [473, 141] width 10 height 16
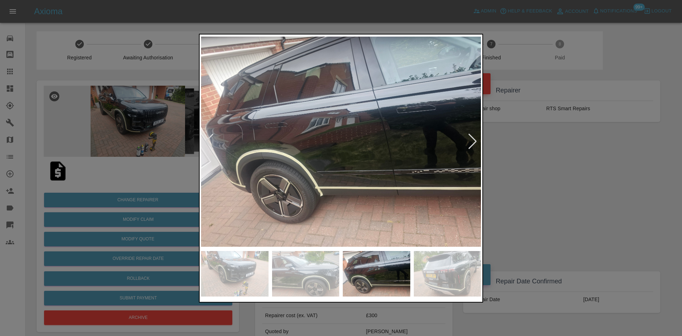
click at [475, 142] on div at bounding box center [473, 141] width 10 height 16
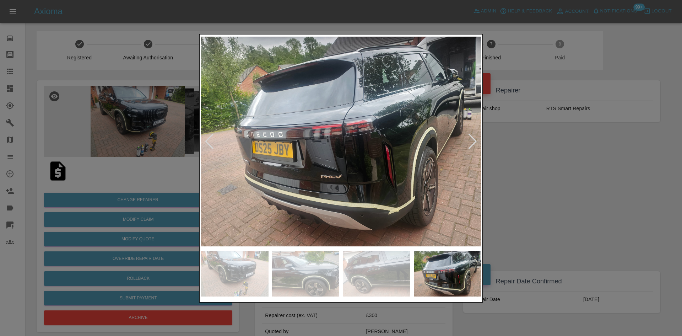
click at [475, 142] on div at bounding box center [473, 141] width 10 height 16
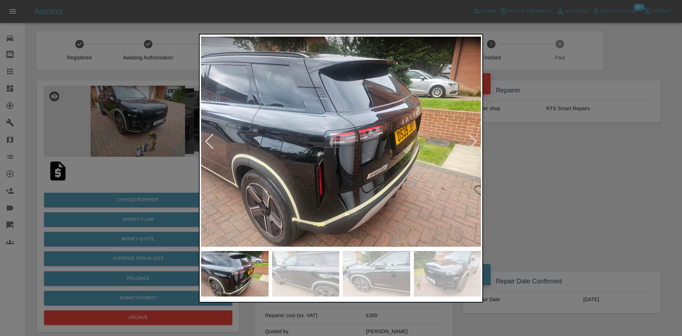
click at [475, 142] on div at bounding box center [473, 141] width 10 height 16
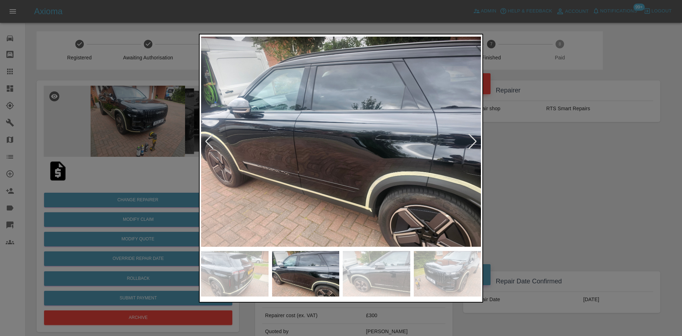
click at [475, 142] on div at bounding box center [473, 141] width 10 height 16
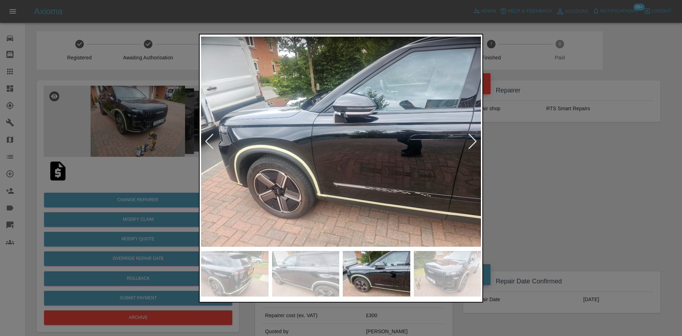
click at [475, 142] on div at bounding box center [473, 141] width 10 height 16
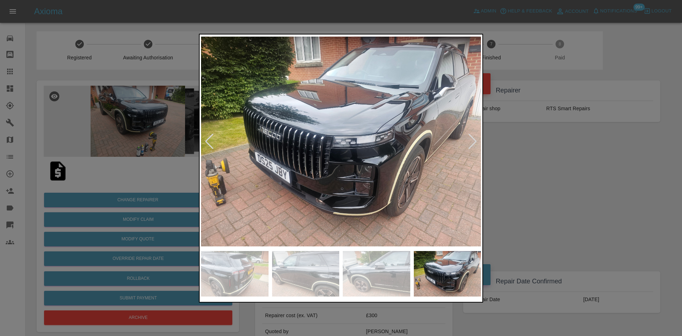
click at [475, 142] on div at bounding box center [473, 141] width 10 height 16
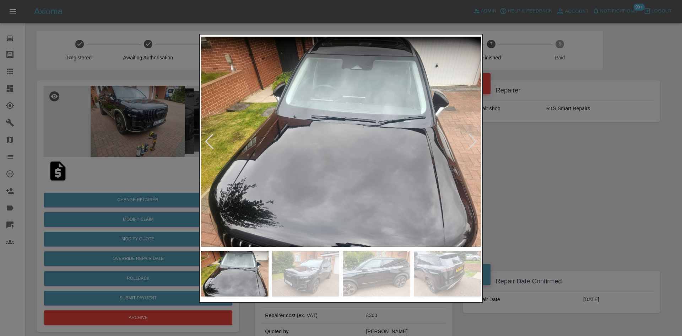
click at [475, 142] on div at bounding box center [473, 141] width 10 height 16
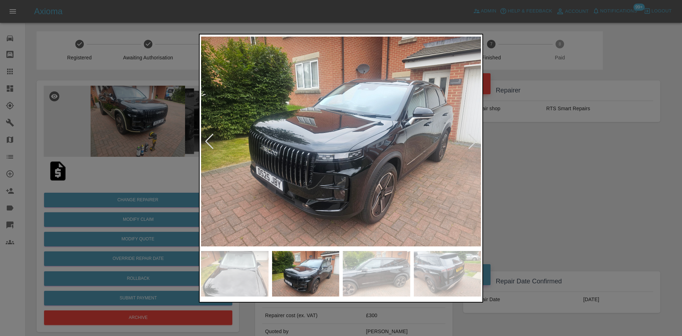
click at [475, 142] on div at bounding box center [473, 141] width 10 height 16
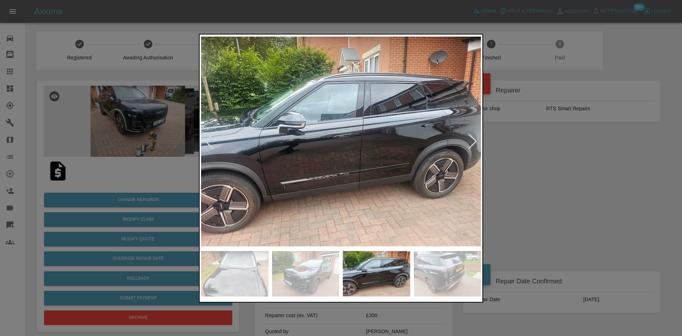
click at [475, 142] on div at bounding box center [473, 141] width 10 height 16
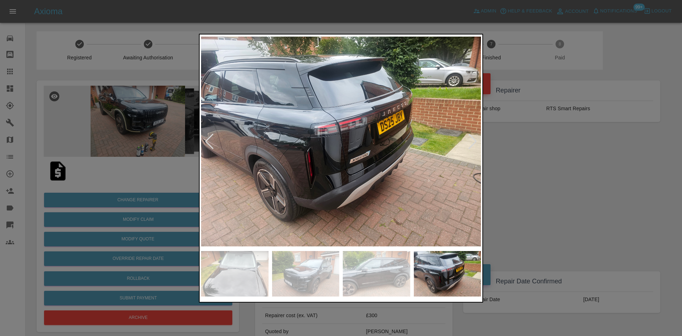
click at [475, 142] on div at bounding box center [473, 141] width 10 height 16
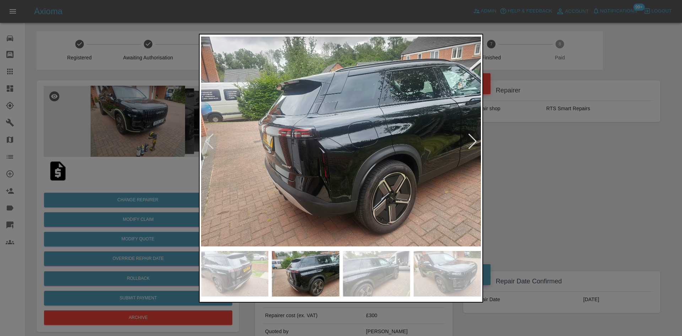
click at [475, 142] on div at bounding box center [473, 141] width 10 height 16
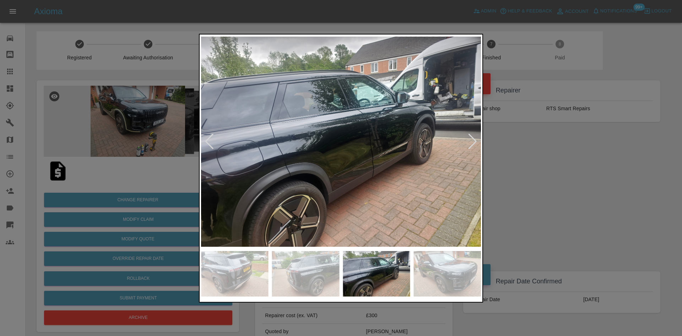
click at [475, 142] on div at bounding box center [473, 141] width 10 height 16
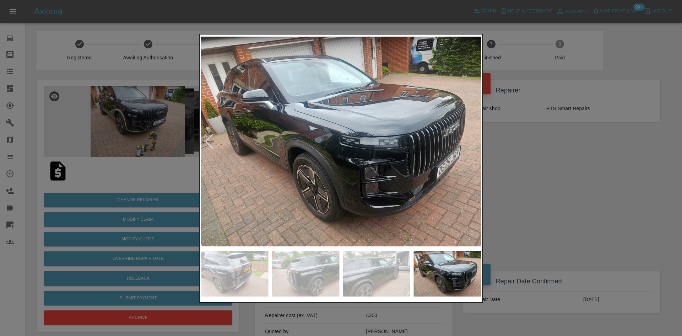
click at [475, 142] on img at bounding box center [341, 141] width 280 height 211
click at [552, 155] on div at bounding box center [341, 168] width 682 height 336
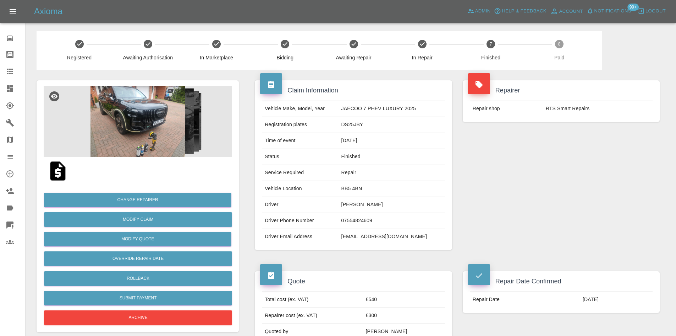
click at [151, 127] on img at bounding box center [138, 121] width 188 height 71
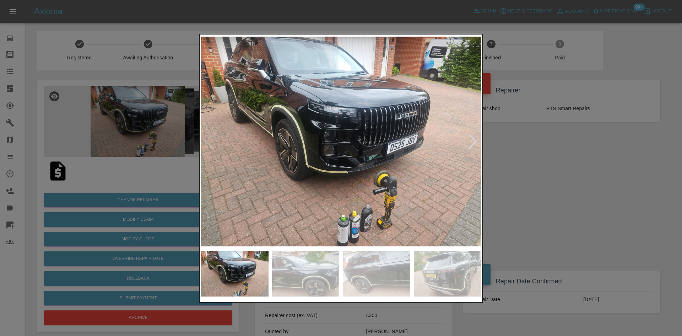
click at [468, 143] on div at bounding box center [473, 141] width 10 height 16
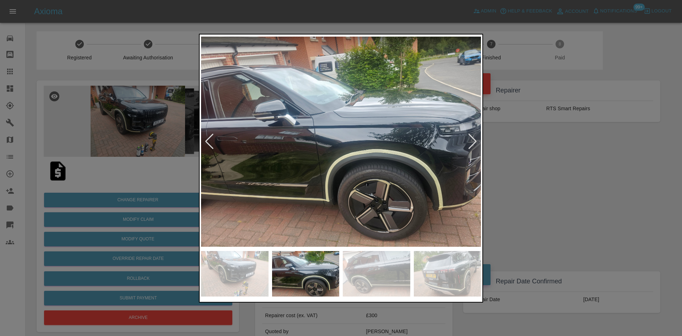
click at [468, 143] on div at bounding box center [473, 141] width 10 height 16
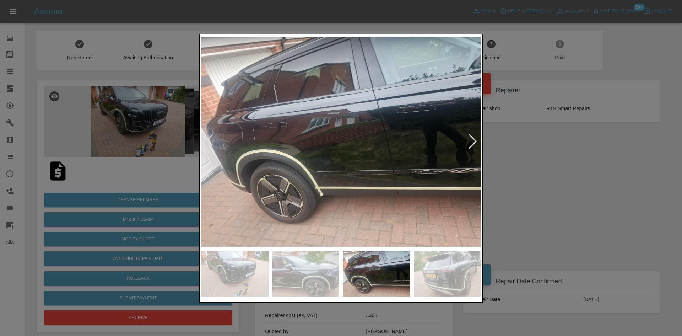
click at [474, 137] on div at bounding box center [473, 141] width 10 height 16
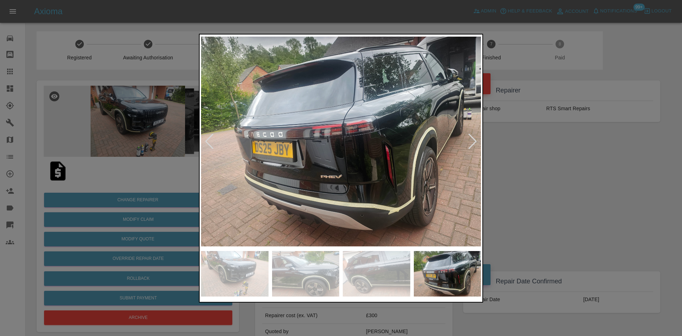
click at [474, 137] on div at bounding box center [473, 141] width 10 height 16
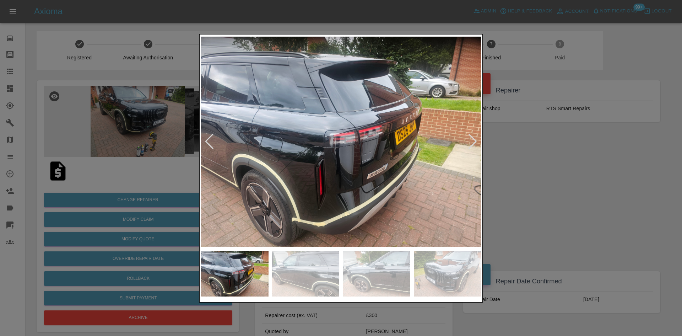
click at [474, 137] on div at bounding box center [473, 141] width 10 height 16
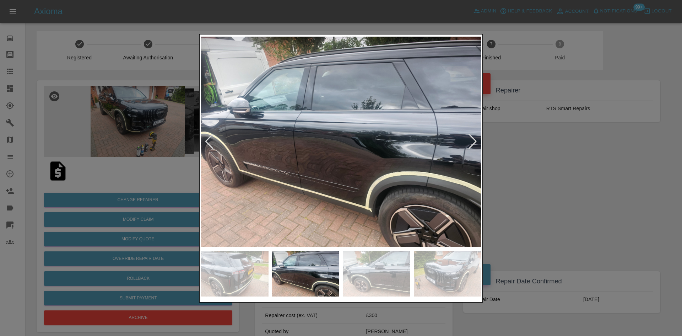
click at [474, 137] on div at bounding box center [473, 141] width 10 height 16
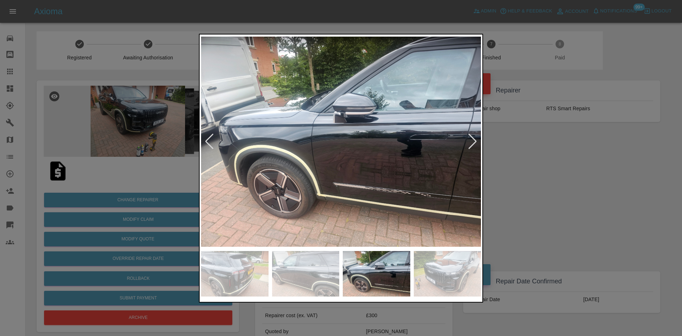
drag, startPoint x: 647, startPoint y: 222, endPoint x: 628, endPoint y: 221, distance: 19.2
click at [635, 221] on div at bounding box center [341, 168] width 682 height 336
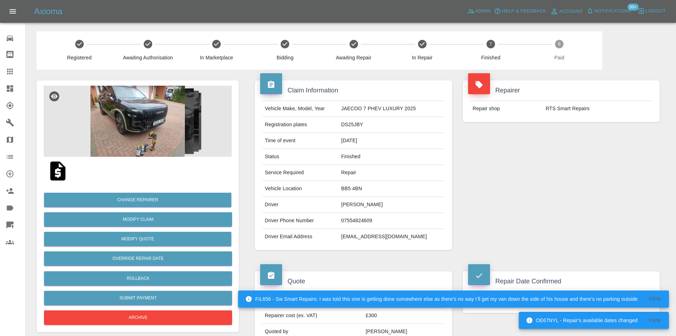
click at [3, 90] on link "Dashboard" at bounding box center [12, 88] width 25 height 17
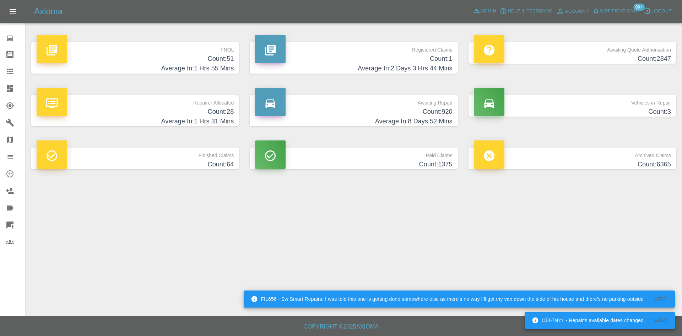
click at [501, 18] on div "Axioma Admin Help & Feedback Account Notifications 99+ Logout" at bounding box center [341, 11] width 682 height 23
click at [484, 9] on span "Admin" at bounding box center [489, 11] width 16 height 8
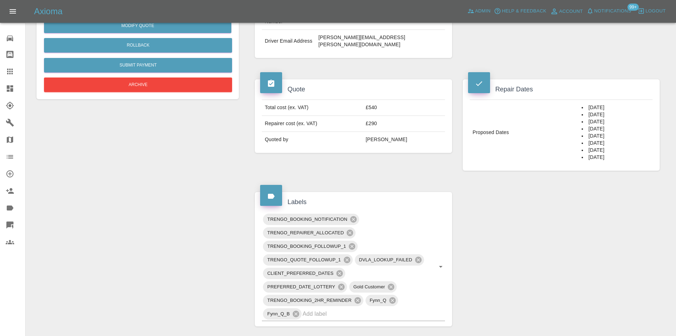
scroll to position [426, 0]
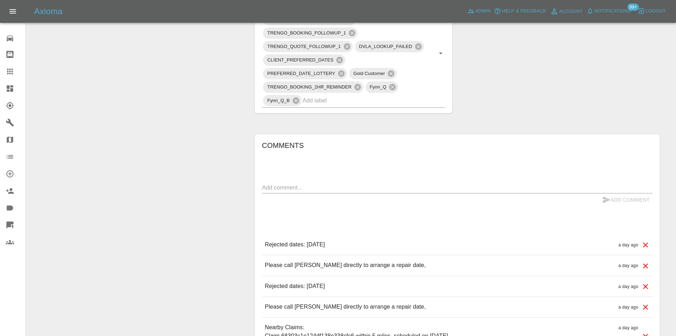
click at [31, 91] on div "Change Repairer Modify Claim Modify Quote Rollback Submit Payment Archive" at bounding box center [137, 59] width 213 height 831
click at [15, 89] on div at bounding box center [16, 88] width 20 height 9
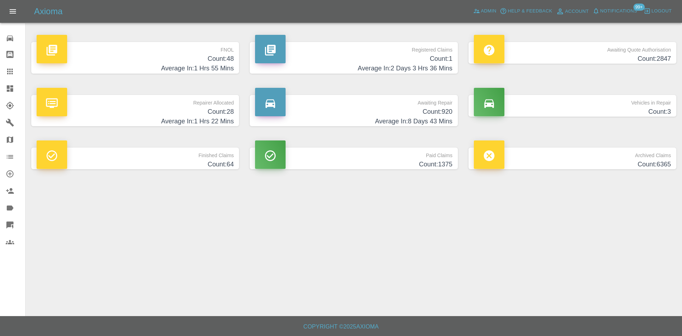
click at [148, 56] on h4 "Count: 48" at bounding box center [135, 59] width 197 height 10
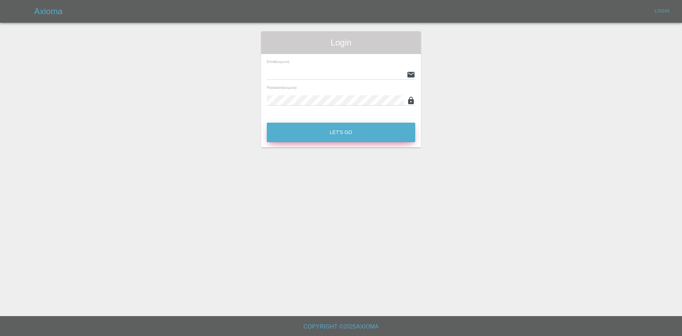
type input "[PERSON_NAME][EMAIL_ADDRESS][PERSON_NAME][DOMAIN_NAME]"
click at [285, 131] on button "Let's Go" at bounding box center [341, 132] width 148 height 20
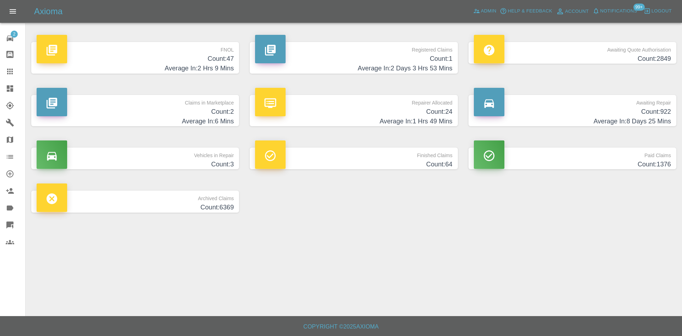
click at [3, 69] on link "Claims" at bounding box center [12, 71] width 25 height 17
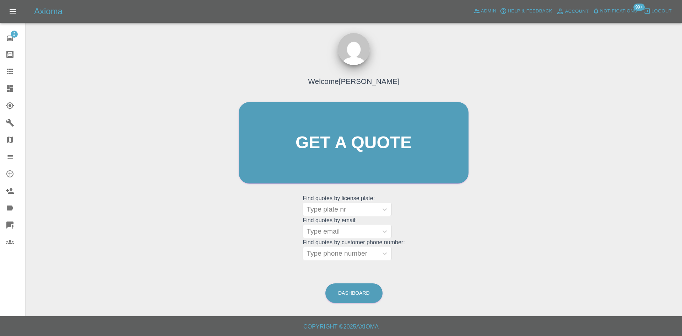
click at [323, 217] on grid "Find quotes by email: Type email" at bounding box center [354, 227] width 102 height 21
click at [325, 211] on div at bounding box center [340, 209] width 68 height 10
paste input "DS25JBY"
click at [327, 228] on div "No options" at bounding box center [347, 227] width 89 height 14
type input "DS25JBY"
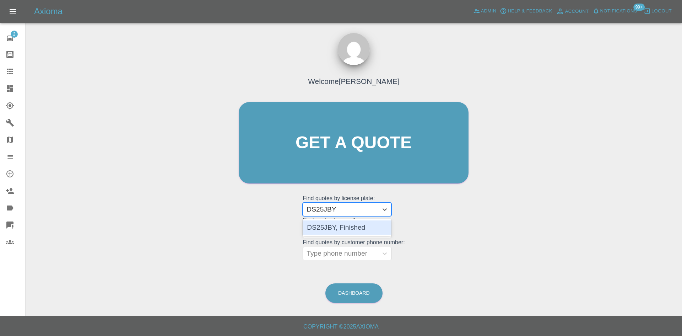
click at [340, 219] on div "DS25JBY, Finished" at bounding box center [347, 227] width 89 height 17
click at [341, 224] on div "DS25JBY, Finished" at bounding box center [347, 227] width 89 height 14
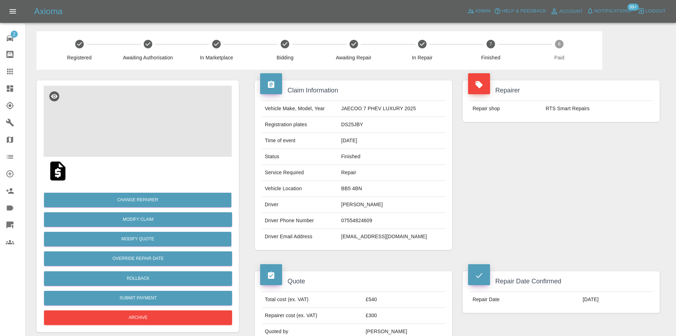
click at [126, 120] on img at bounding box center [138, 121] width 188 height 71
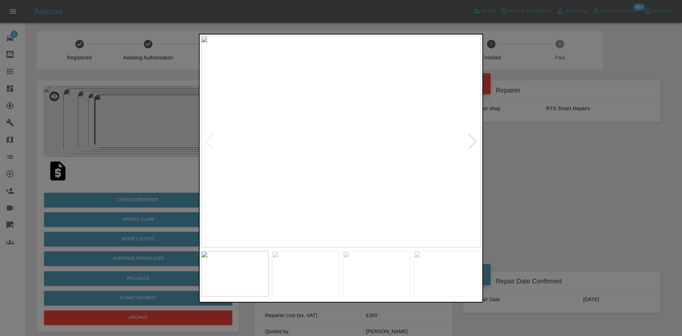
click at [473, 145] on div at bounding box center [473, 141] width 10 height 16
click at [468, 137] on div at bounding box center [473, 141] width 10 height 16
click at [472, 143] on div at bounding box center [473, 141] width 10 height 16
click at [469, 139] on div at bounding box center [473, 141] width 10 height 16
click at [469, 147] on div at bounding box center [473, 141] width 10 height 16
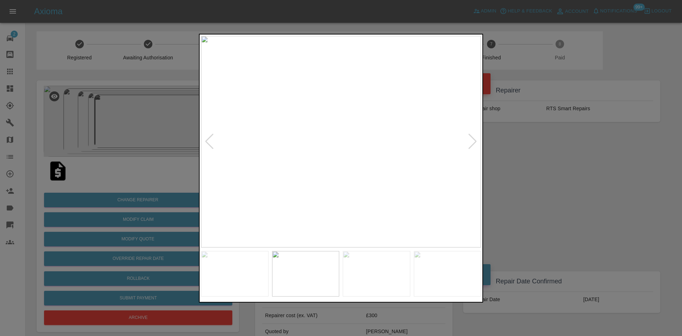
click at [464, 143] on img at bounding box center [341, 141] width 280 height 211
click at [470, 141] on div at bounding box center [473, 141] width 10 height 16
click at [474, 140] on div at bounding box center [473, 141] width 10 height 16
click at [475, 140] on div at bounding box center [473, 141] width 10 height 16
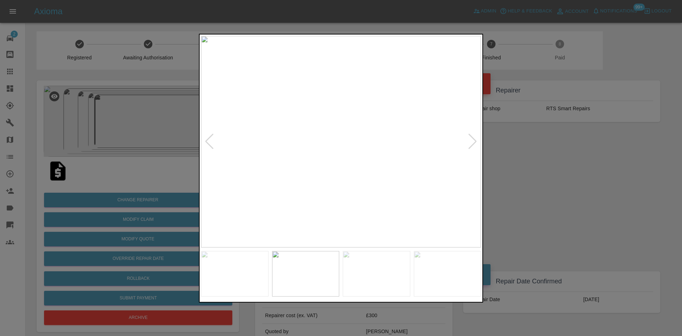
click at [475, 140] on div at bounding box center [473, 141] width 10 height 16
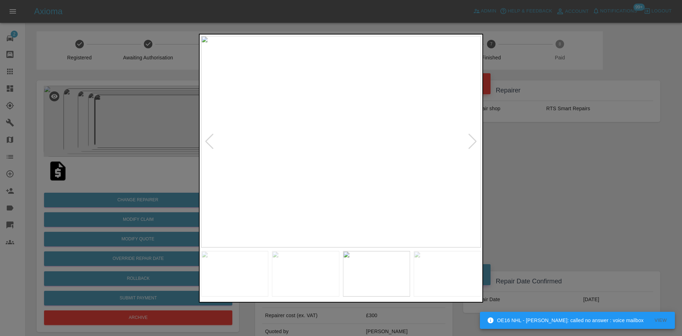
click at [475, 140] on div at bounding box center [473, 141] width 10 height 16
click at [475, 140] on img at bounding box center [341, 141] width 280 height 211
click at [603, 107] on div at bounding box center [341, 168] width 682 height 336
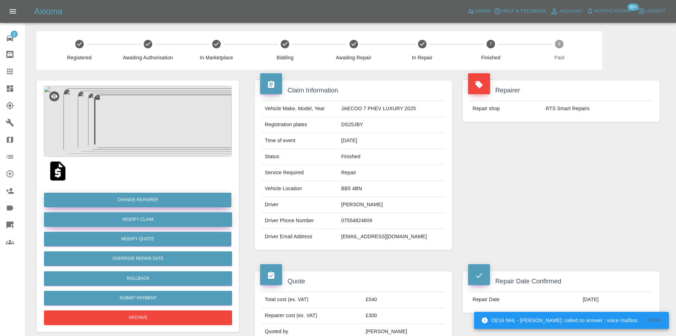
drag, startPoint x: 144, startPoint y: 215, endPoint x: 156, endPoint y: 203, distance: 16.3
click at [144, 215] on link "Modify Claim" at bounding box center [138, 219] width 188 height 15
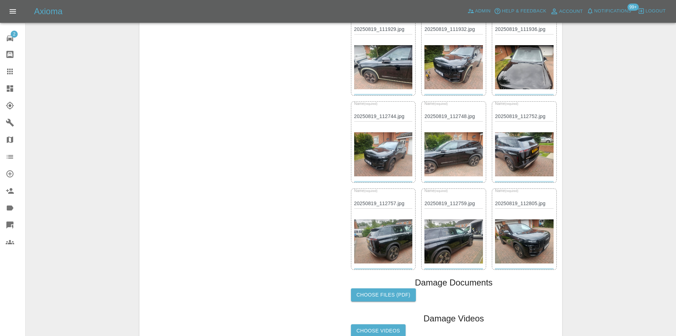
scroll to position [405, 0]
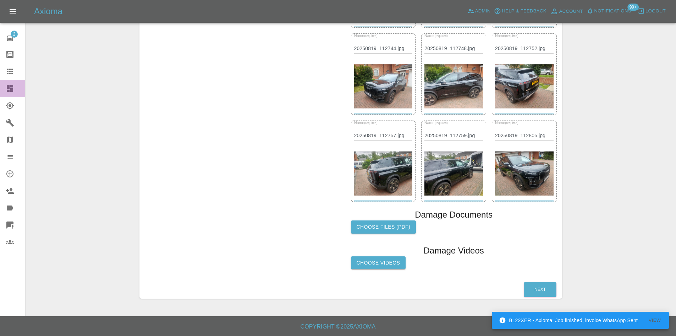
click at [8, 88] on icon at bounding box center [10, 88] width 6 height 6
